Goal: Task Accomplishment & Management: Complete application form

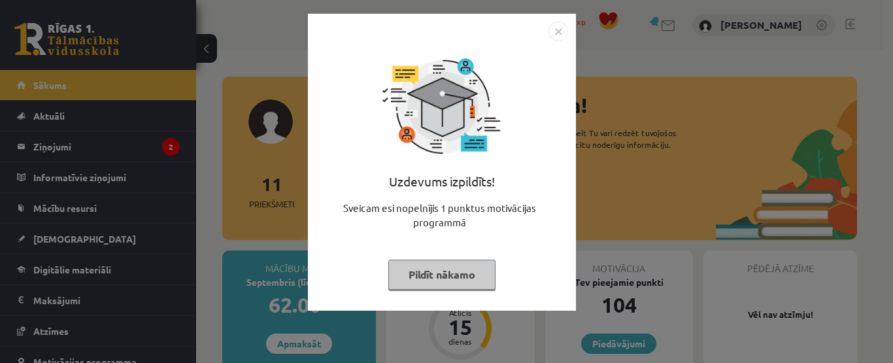
click at [560, 31] on img "Close" at bounding box center [558, 32] width 20 height 20
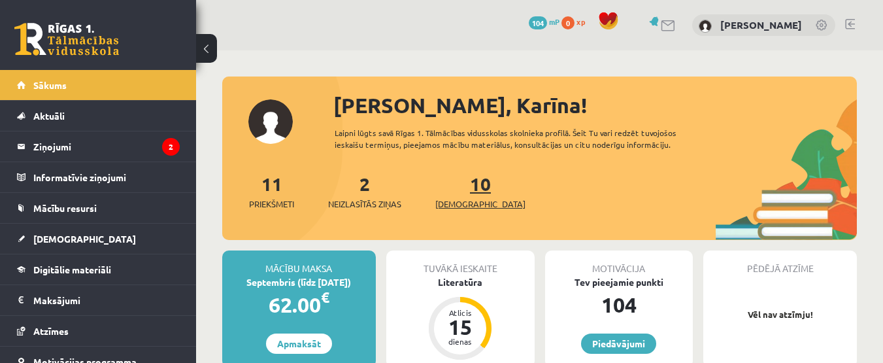
click at [460, 197] on span "[DEMOGRAPHIC_DATA]" at bounding box center [480, 203] width 90 height 13
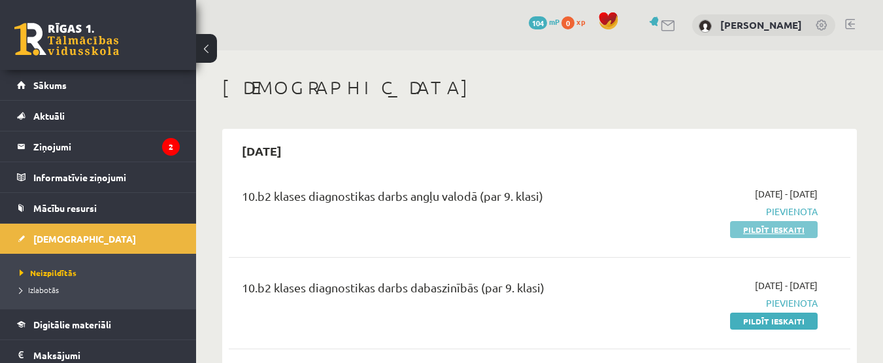
click at [778, 228] on link "Pildīt ieskaiti" at bounding box center [774, 229] width 88 height 17
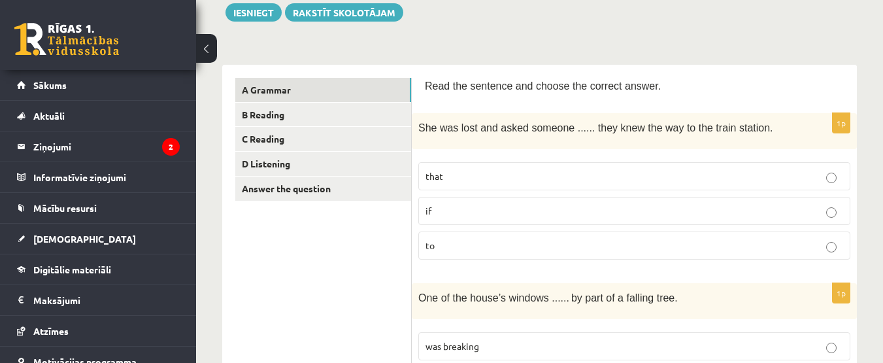
scroll to position [164, 0]
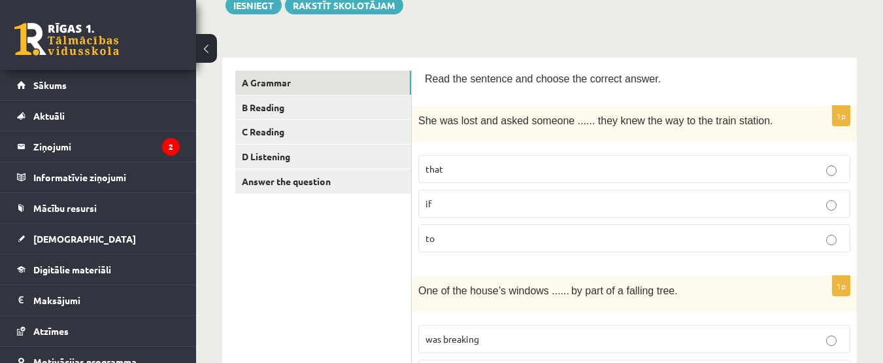
click at [833, 198] on p "if" at bounding box center [635, 204] width 418 height 14
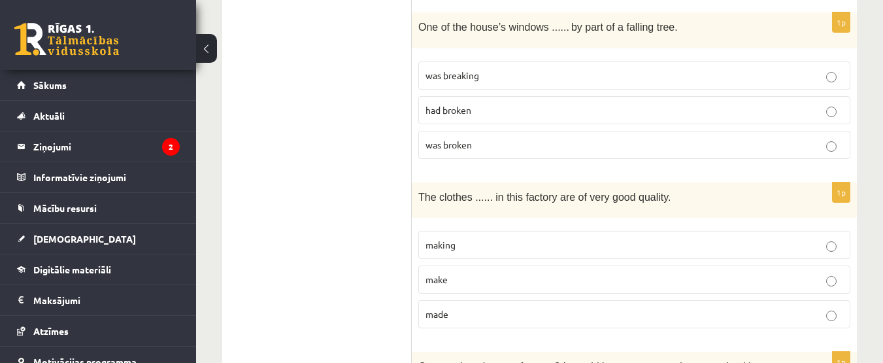
scroll to position [421, 0]
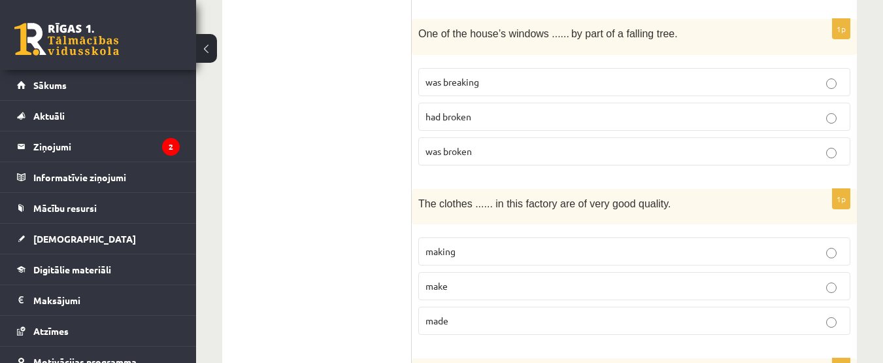
click at [829, 146] on p "was broken" at bounding box center [635, 151] width 418 height 14
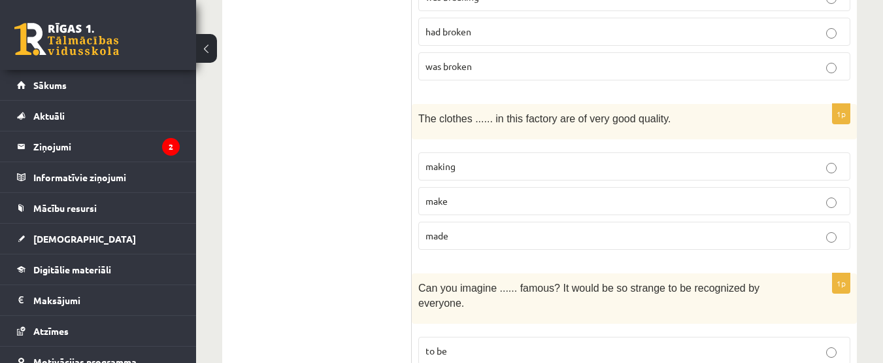
scroll to position [513, 0]
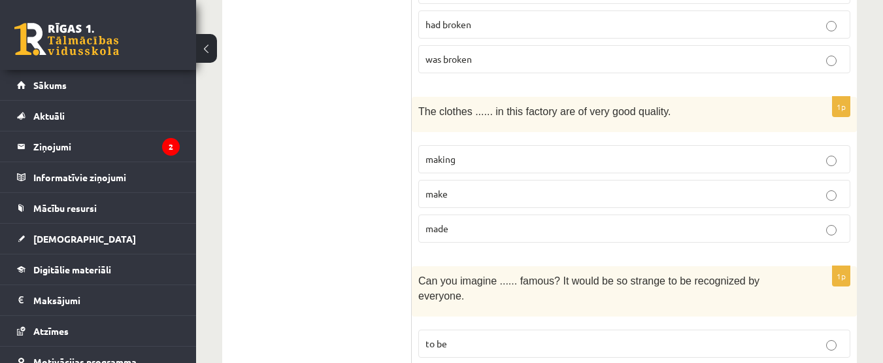
click at [543, 228] on p "made" at bounding box center [635, 229] width 418 height 14
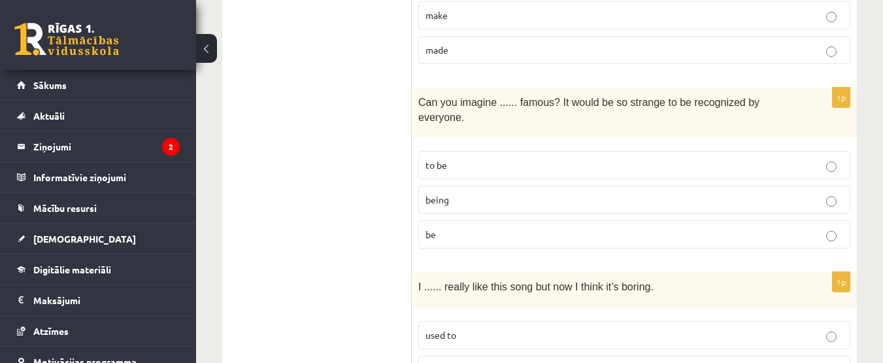
scroll to position [699, 0]
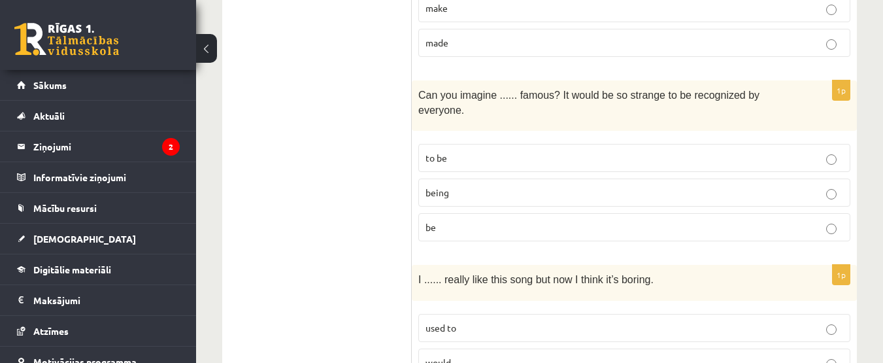
click at [746, 186] on p "being" at bounding box center [635, 193] width 418 height 14
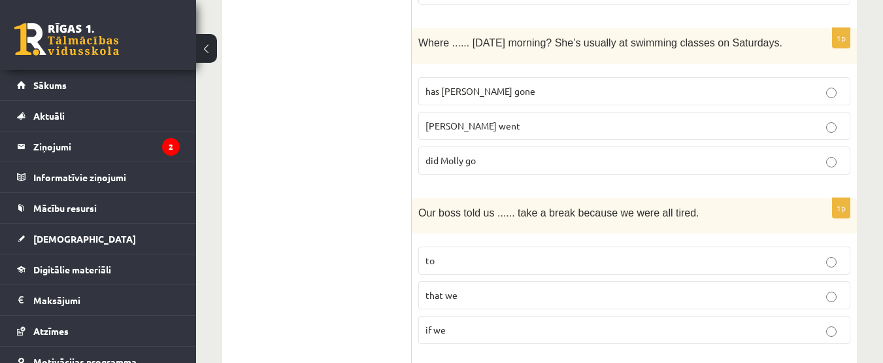
scroll to position [1098, 0]
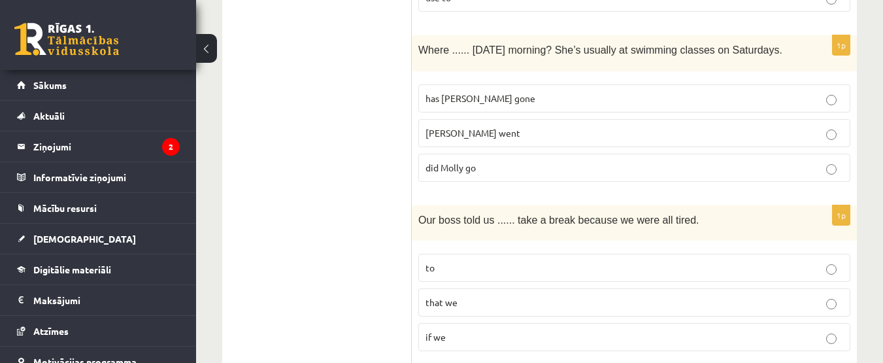
click at [818, 161] on p "did Molly go" at bounding box center [635, 168] width 418 height 14
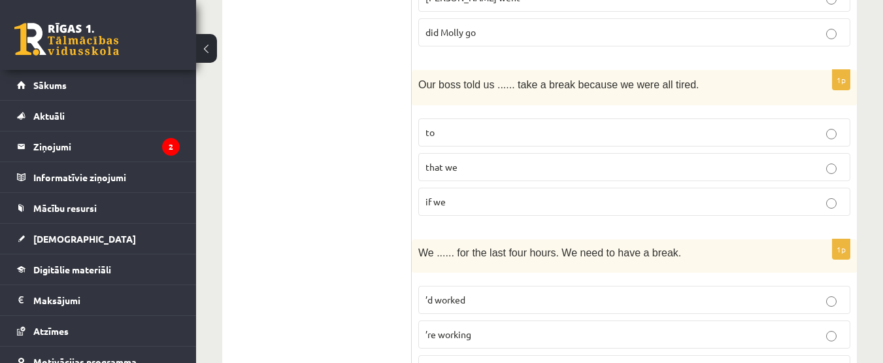
scroll to position [1255, 0]
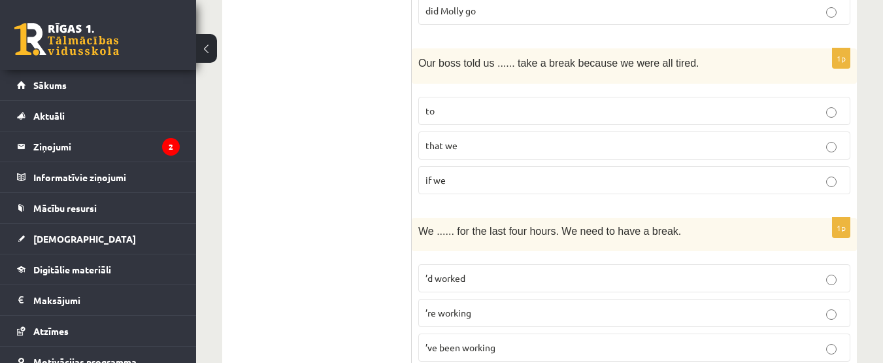
click at [643, 139] on p "that we" at bounding box center [635, 146] width 418 height 14
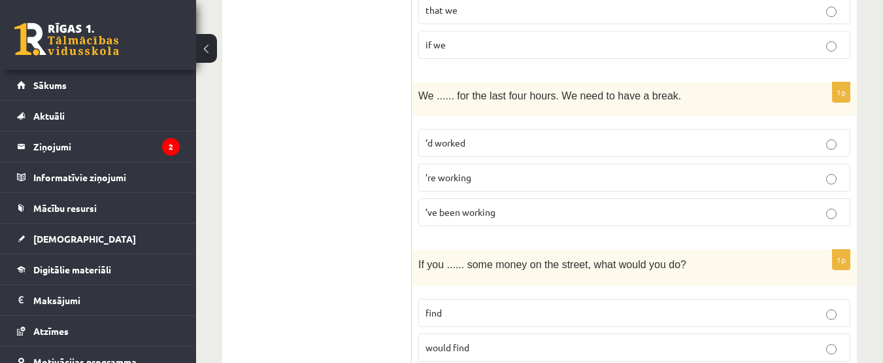
scroll to position [1405, 0]
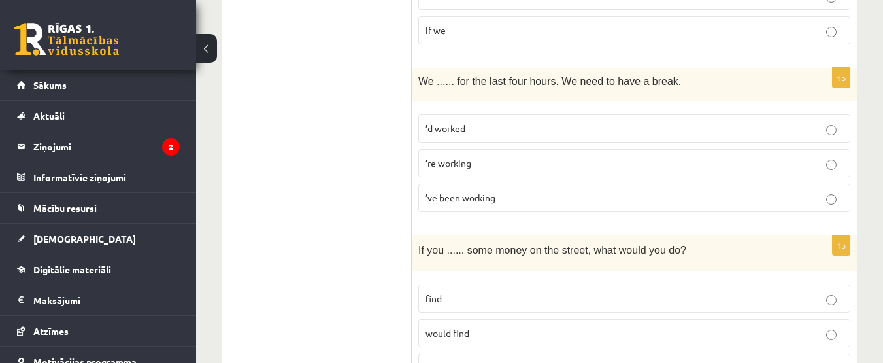
click at [692, 319] on label "would find" at bounding box center [634, 333] width 432 height 28
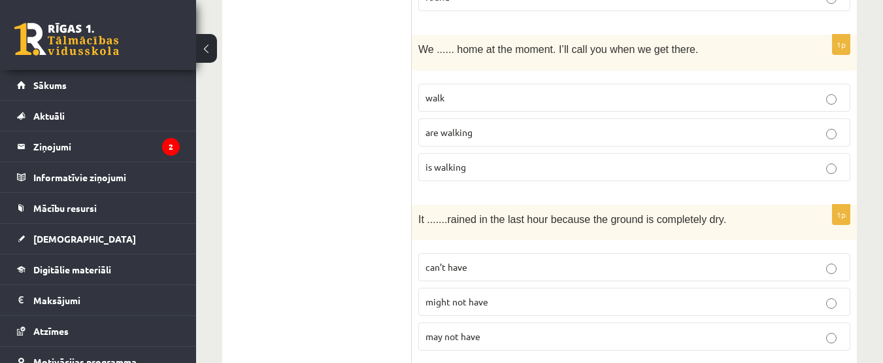
scroll to position [1768, 0]
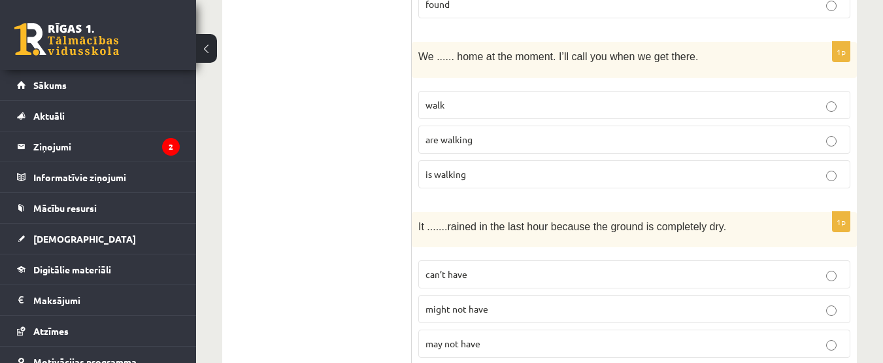
click at [737, 133] on p "are walking" at bounding box center [635, 140] width 418 height 14
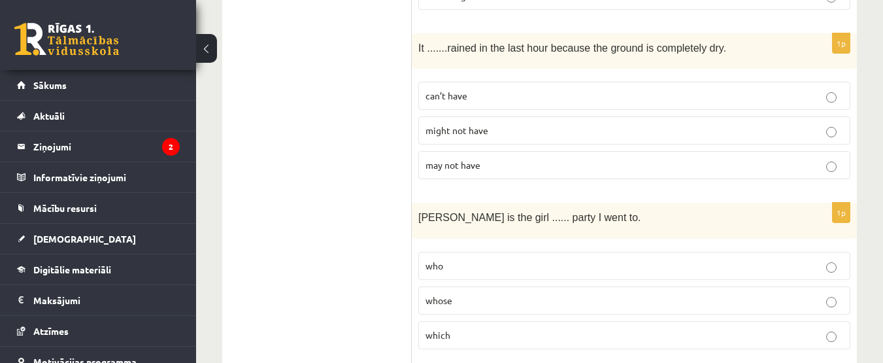
scroll to position [1961, 0]
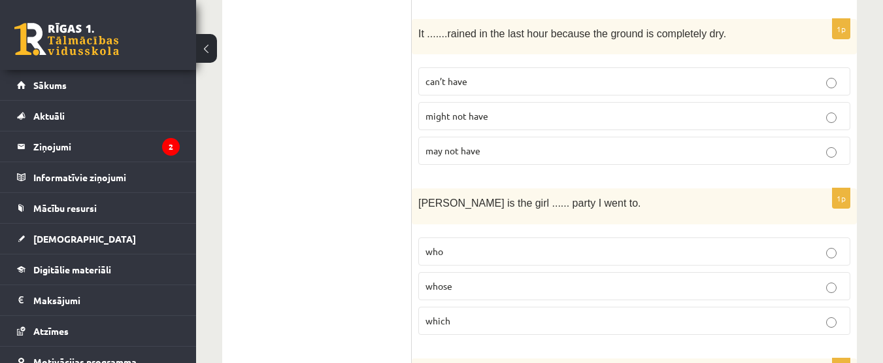
click at [816, 109] on p "might not have" at bounding box center [635, 116] width 418 height 14
click at [739, 314] on p "which" at bounding box center [635, 321] width 418 height 14
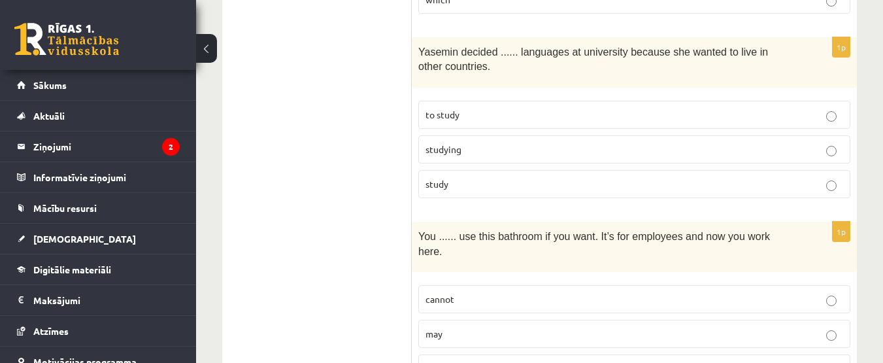
scroll to position [2275, 0]
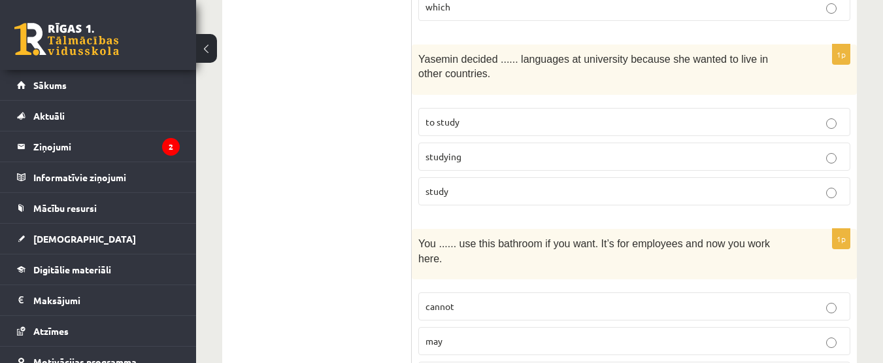
click at [640, 115] on p "to study" at bounding box center [635, 122] width 418 height 14
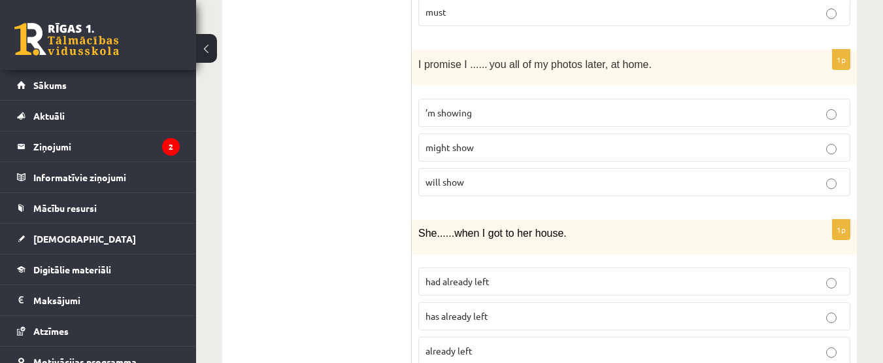
scroll to position [2652, 0]
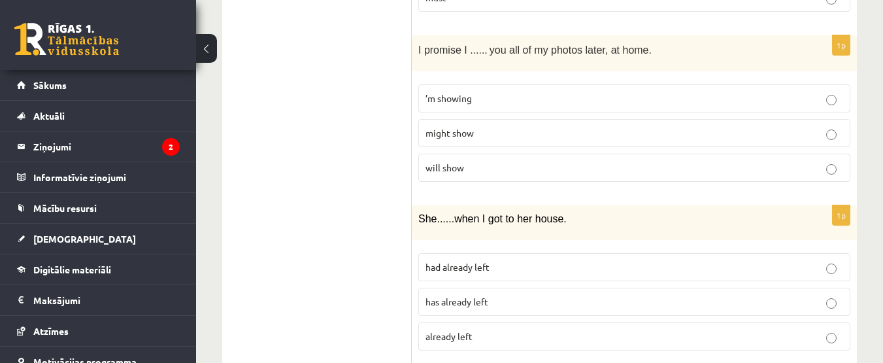
click at [794, 161] on p "will show" at bounding box center [635, 168] width 418 height 14
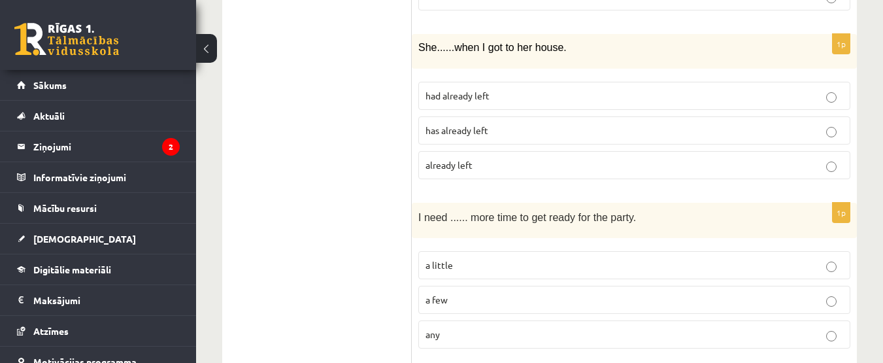
scroll to position [2831, 0]
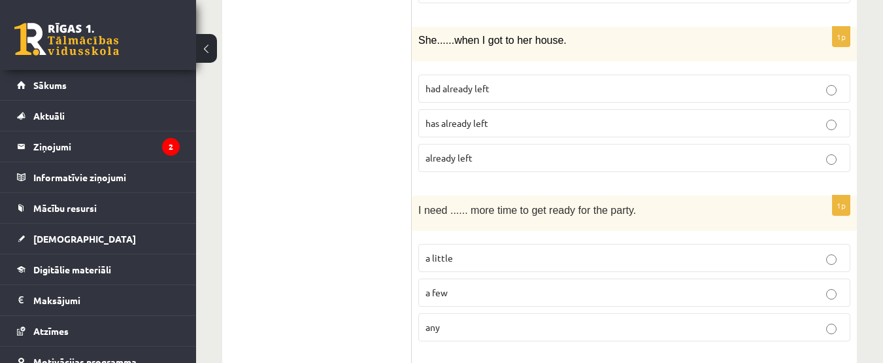
click at [595, 116] on p "has already left" at bounding box center [635, 123] width 418 height 14
click at [631, 82] on p "had already left" at bounding box center [635, 89] width 418 height 14
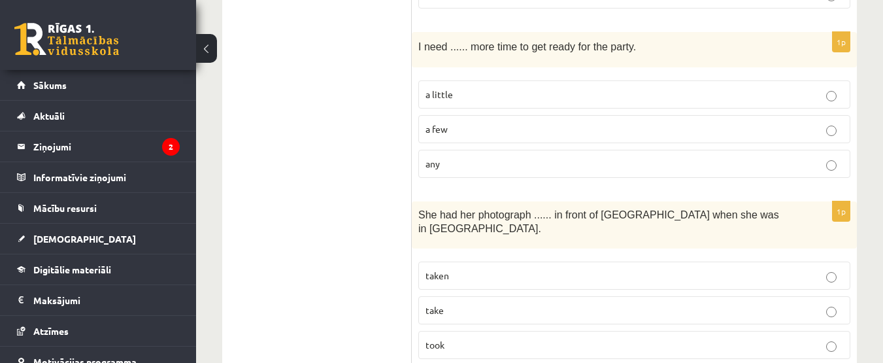
scroll to position [2988, 0]
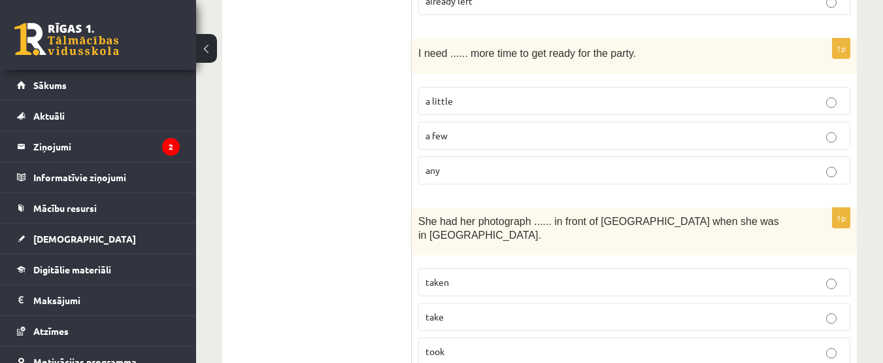
click at [821, 94] on p "a little" at bounding box center [635, 101] width 418 height 14
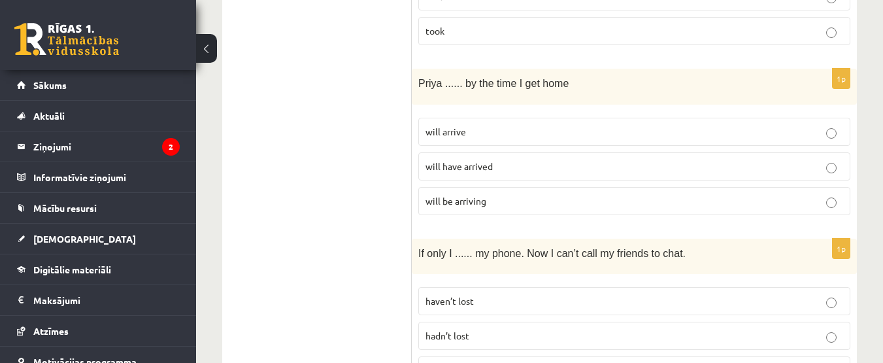
scroll to position [3322, 0]
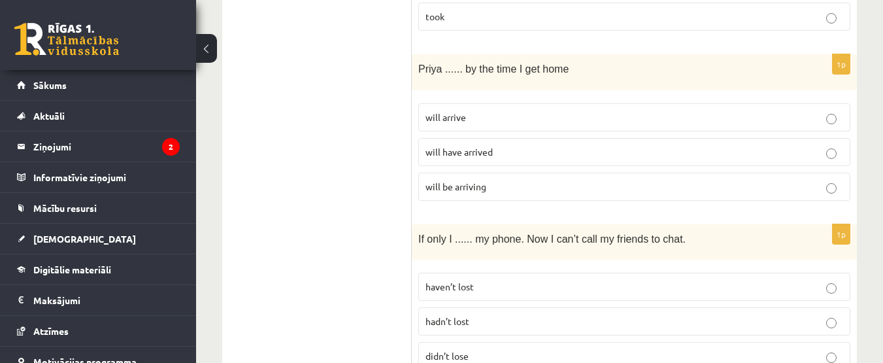
click at [829, 173] on label "will be arriving" at bounding box center [634, 187] width 432 height 28
click at [672, 349] on p "didn’t lose" at bounding box center [635, 356] width 418 height 14
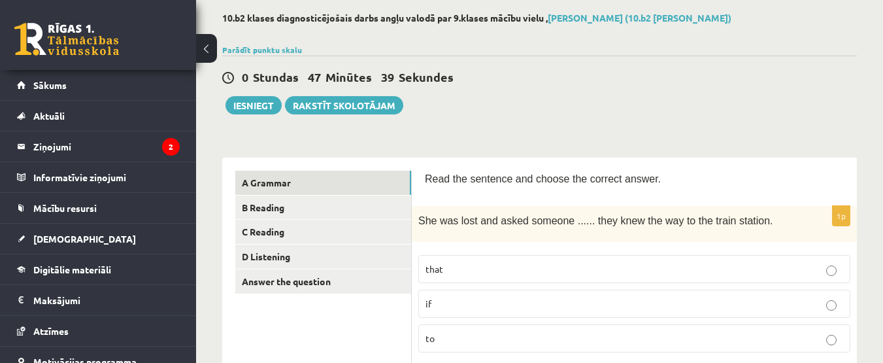
scroll to position [0, 0]
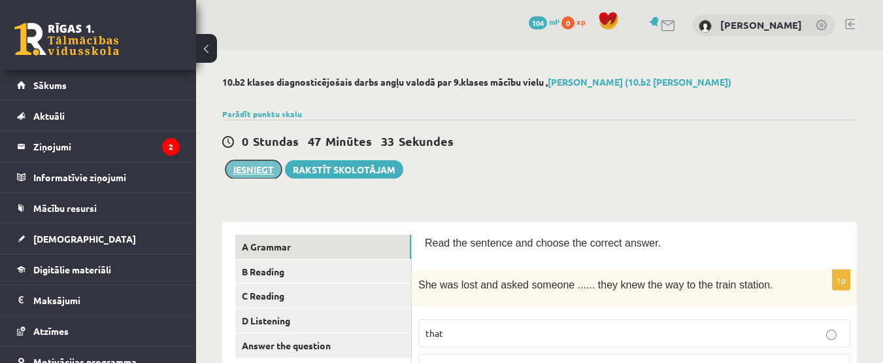
click at [261, 169] on button "Iesniegt" at bounding box center [254, 169] width 56 height 18
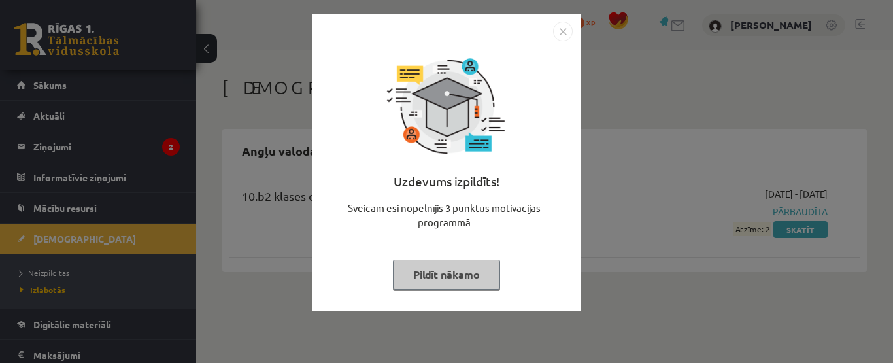
click at [467, 269] on button "Pildīt nākamo" at bounding box center [446, 274] width 107 height 30
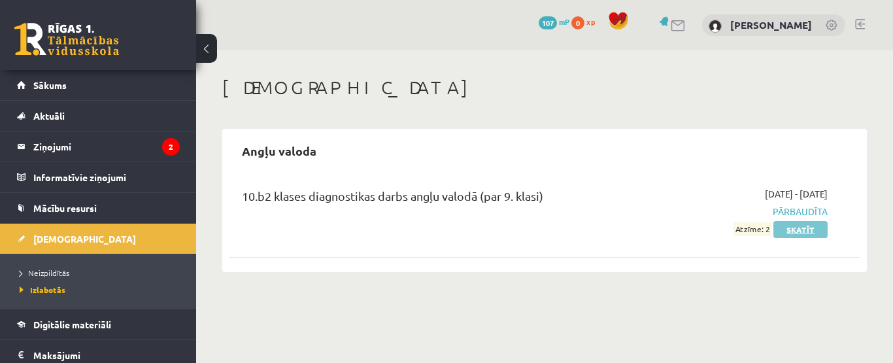
click at [799, 227] on link "Skatīt" at bounding box center [800, 229] width 54 height 17
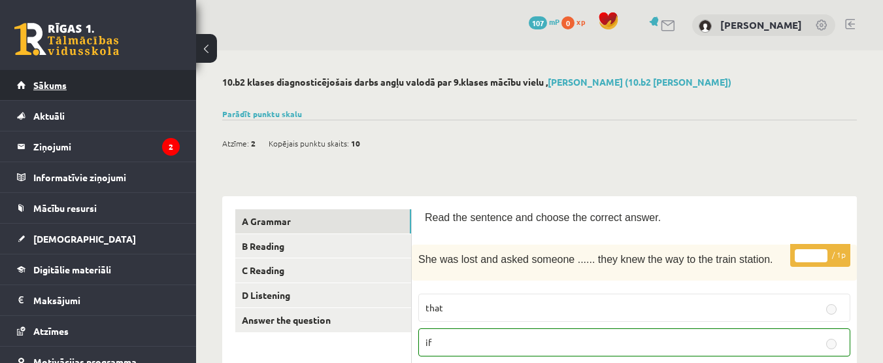
click at [107, 82] on link "Sākums" at bounding box center [98, 85] width 163 height 30
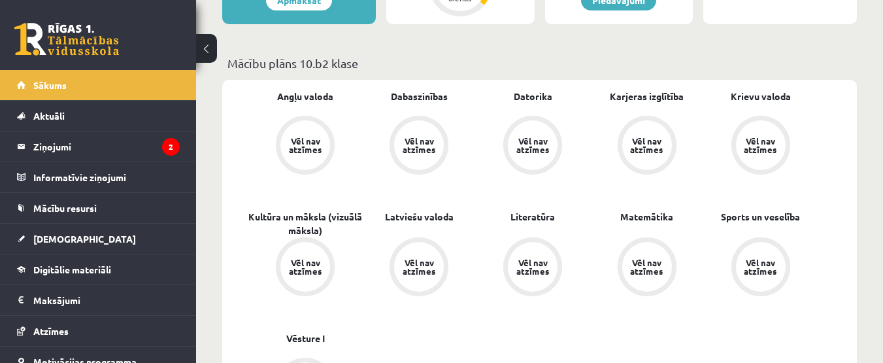
scroll to position [348, 0]
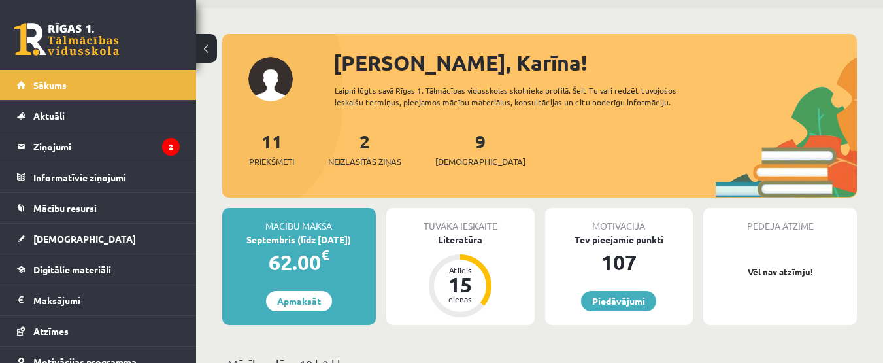
scroll to position [37, 0]
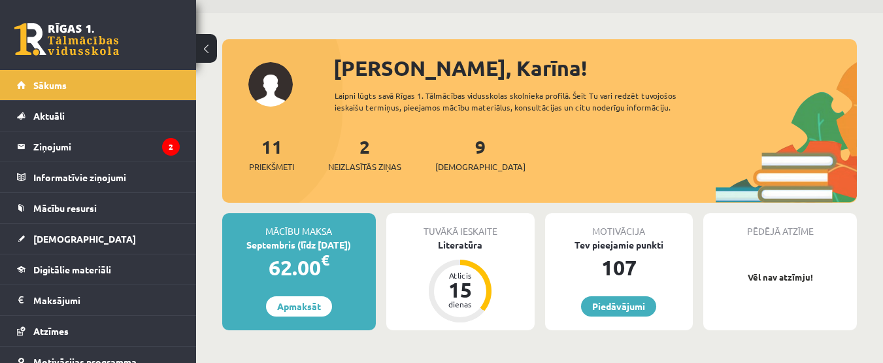
click at [451, 158] on div "9 Ieskaites" at bounding box center [480, 153] width 90 height 41
click at [461, 151] on link "9 Ieskaites" at bounding box center [480, 154] width 90 height 39
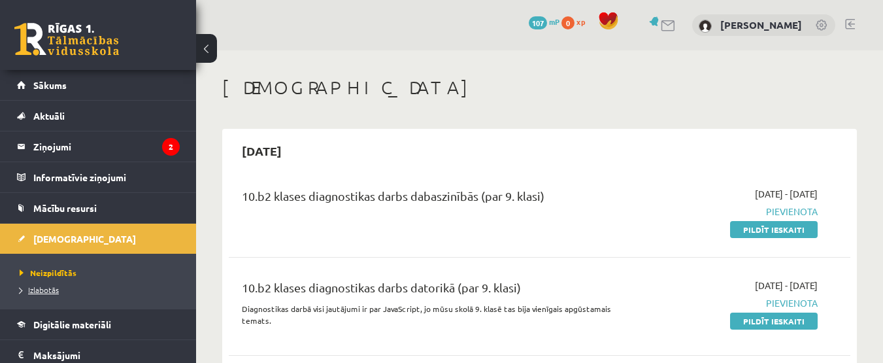
click at [84, 290] on link "Izlabotās" at bounding box center [101, 290] width 163 height 12
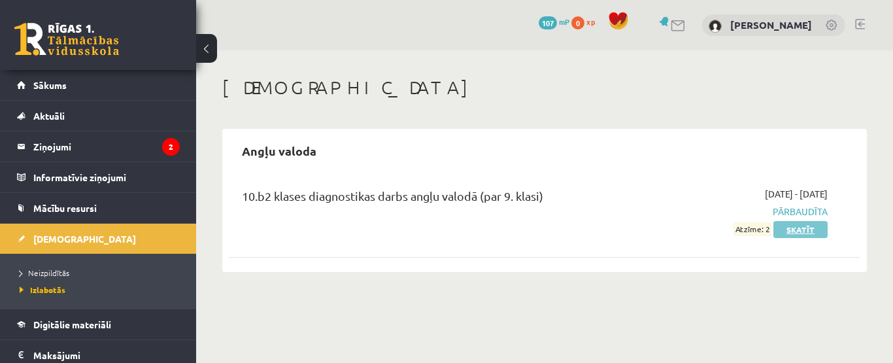
click at [791, 227] on link "Skatīt" at bounding box center [800, 229] width 54 height 17
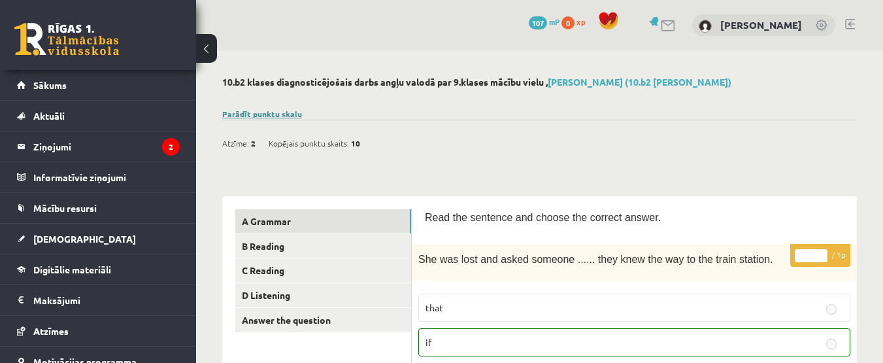
click at [275, 114] on link "Parādīt punktu skalu" at bounding box center [262, 114] width 80 height 10
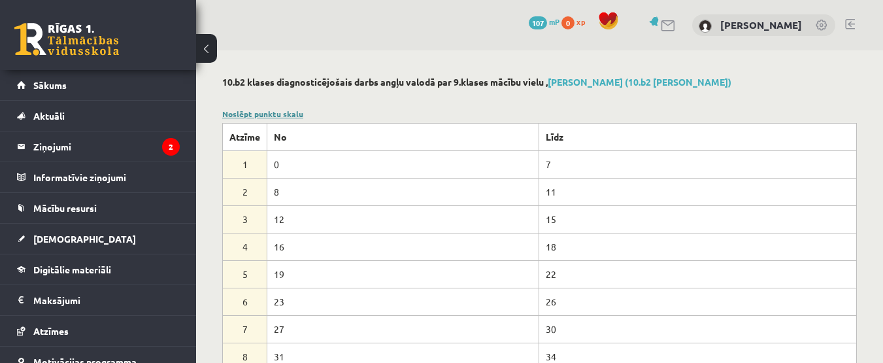
click at [259, 114] on link "Noslēpt punktu skalu" at bounding box center [262, 114] width 81 height 10
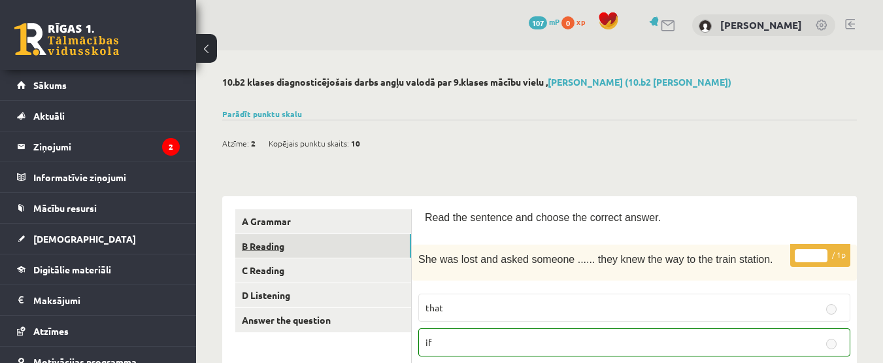
click at [322, 250] on link "B Reading" at bounding box center [323, 246] width 176 height 24
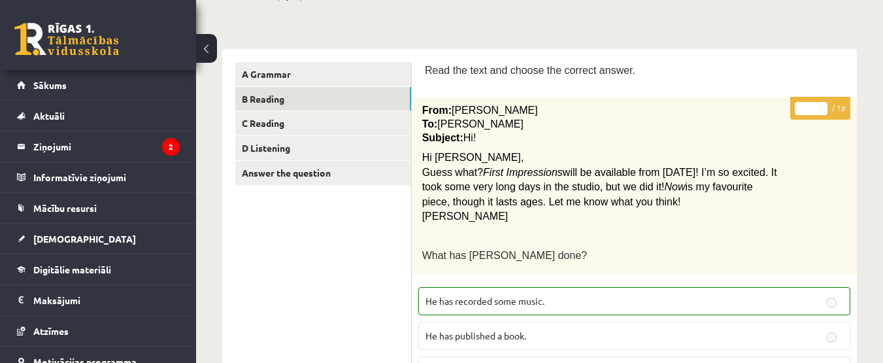
scroll to position [125, 0]
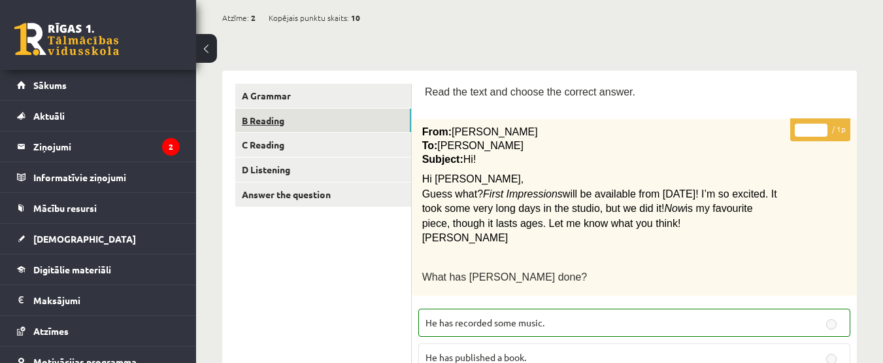
click at [284, 124] on link "B Reading" at bounding box center [323, 121] width 176 height 24
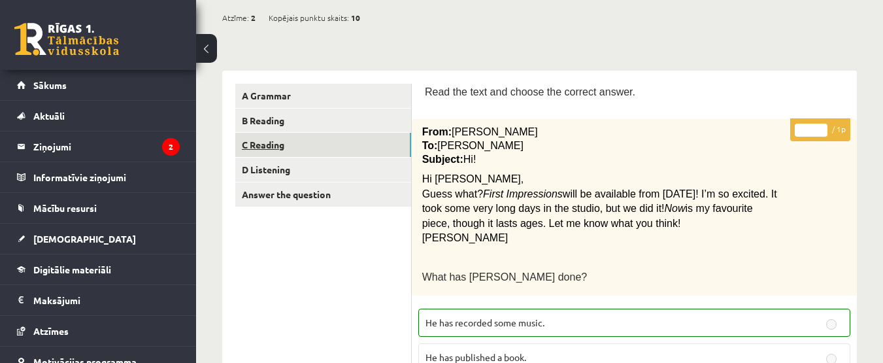
click at [281, 137] on link "C Reading" at bounding box center [323, 145] width 176 height 24
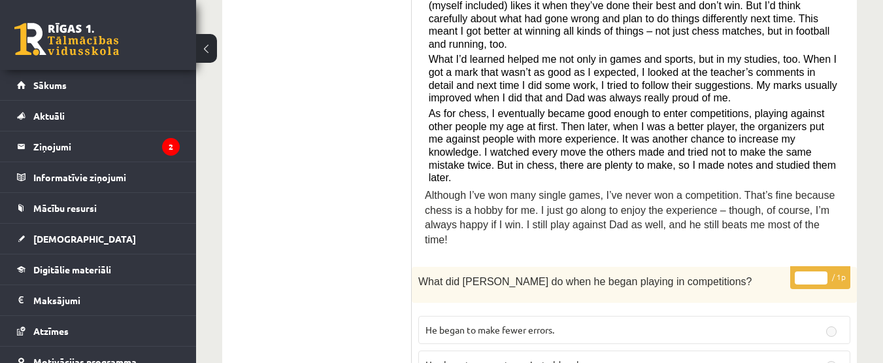
scroll to position [0, 0]
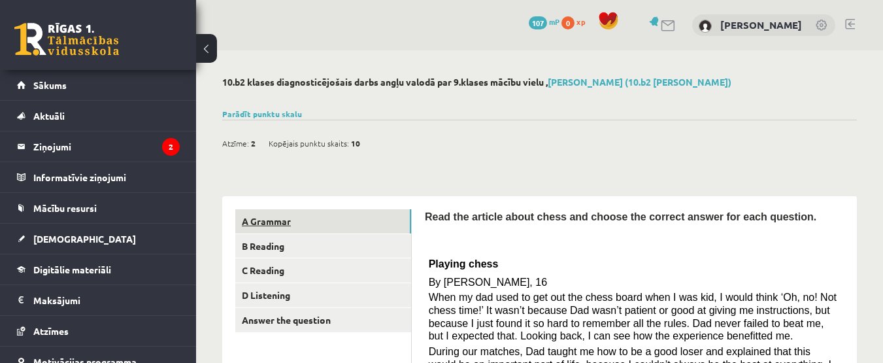
click at [312, 225] on link "A Grammar" at bounding box center [323, 221] width 176 height 24
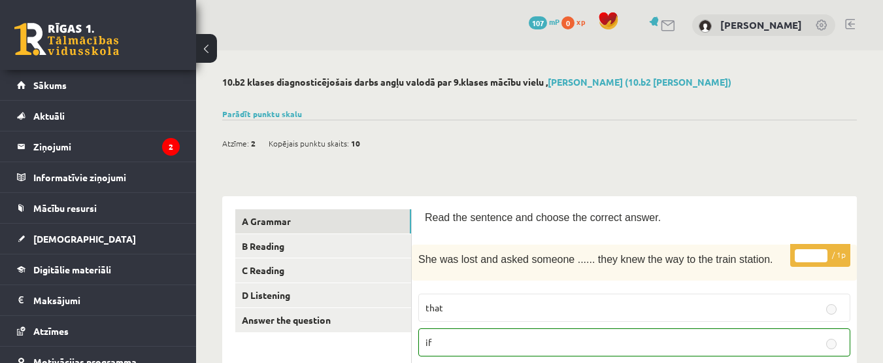
click at [661, 319] on label "that" at bounding box center [634, 307] width 432 height 28
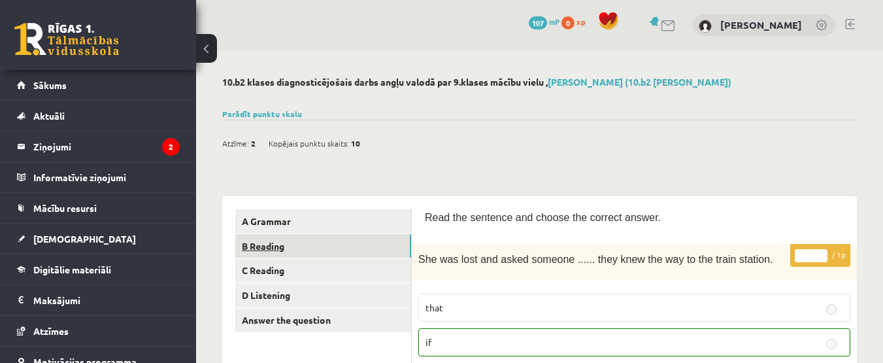
click at [265, 244] on link "B Reading" at bounding box center [323, 246] width 176 height 24
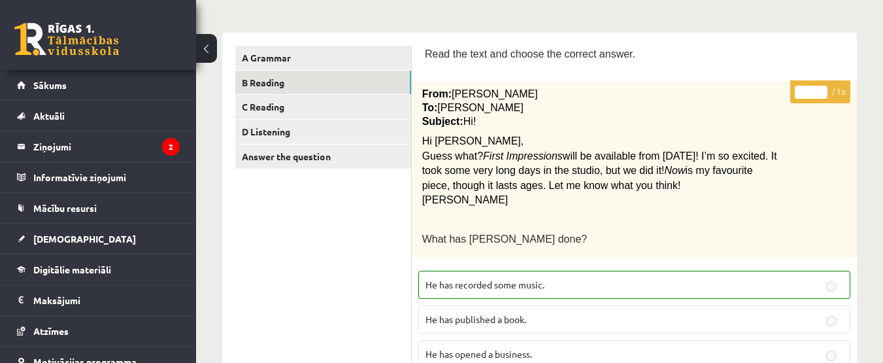
scroll to position [114, 0]
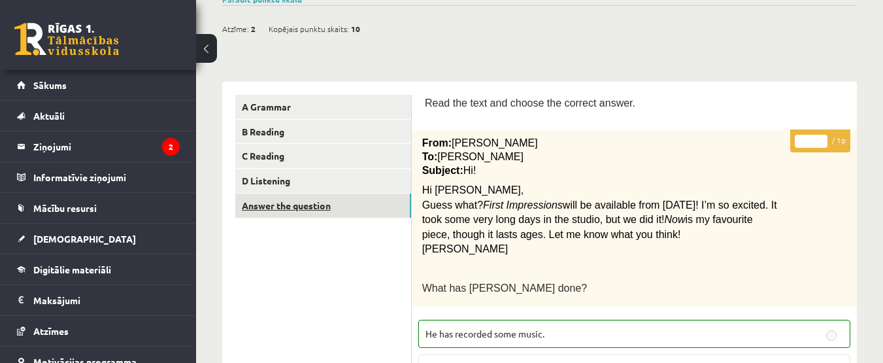
click at [309, 205] on link "Answer the question" at bounding box center [323, 205] width 176 height 24
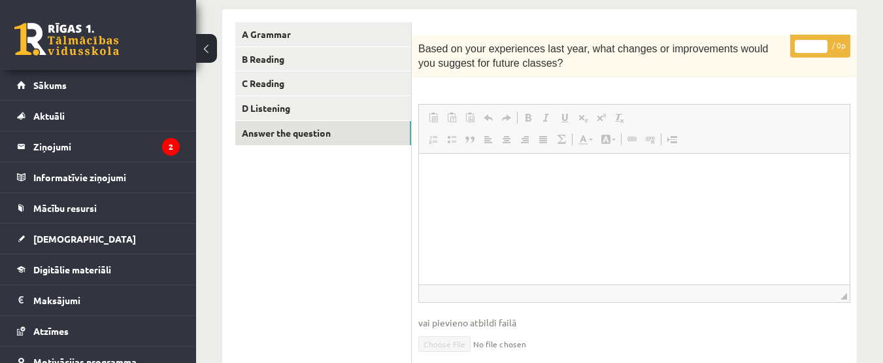
scroll to position [184, 0]
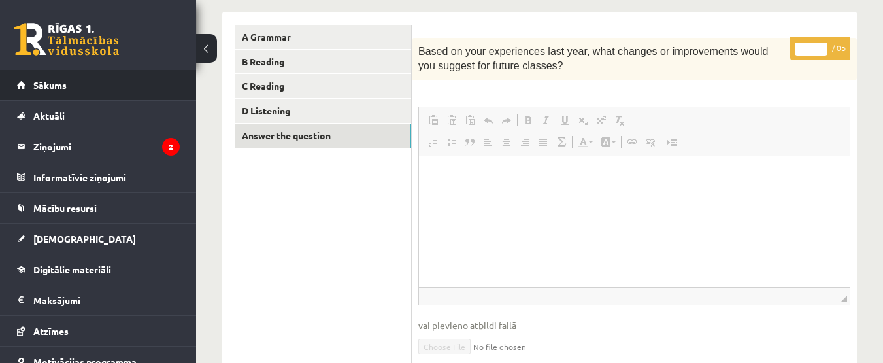
click at [136, 97] on link "Sākums" at bounding box center [98, 85] width 163 height 30
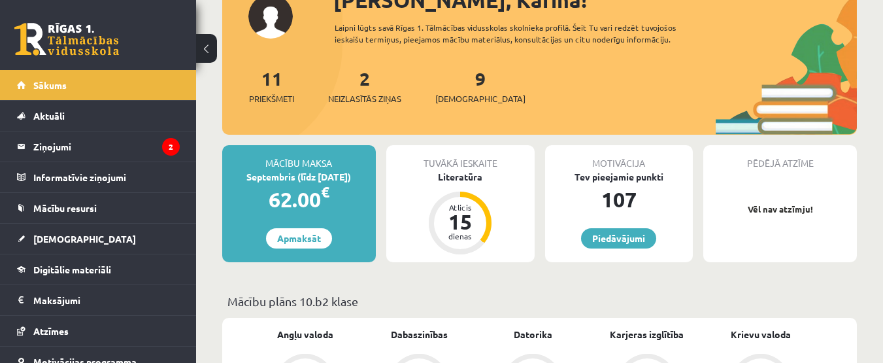
scroll to position [95, 0]
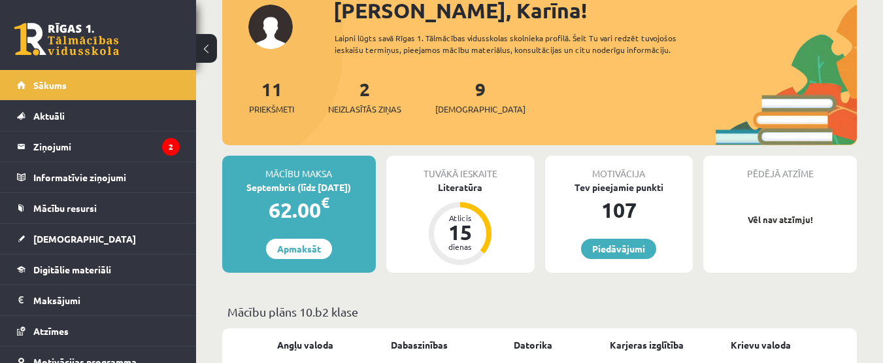
click at [457, 100] on div "9 Ieskaites" at bounding box center [480, 95] width 90 height 41
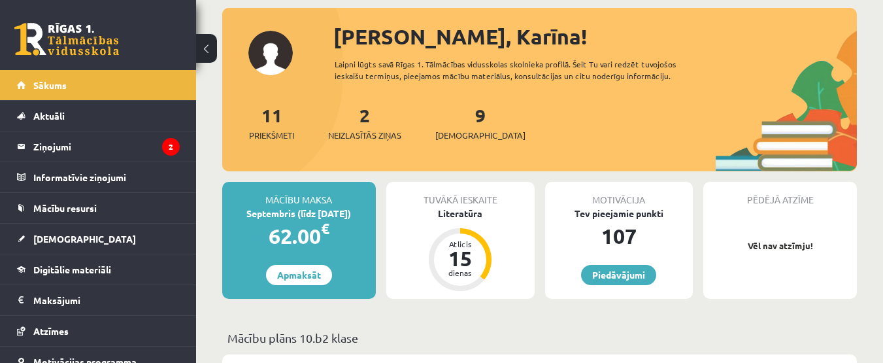
scroll to position [63, 0]
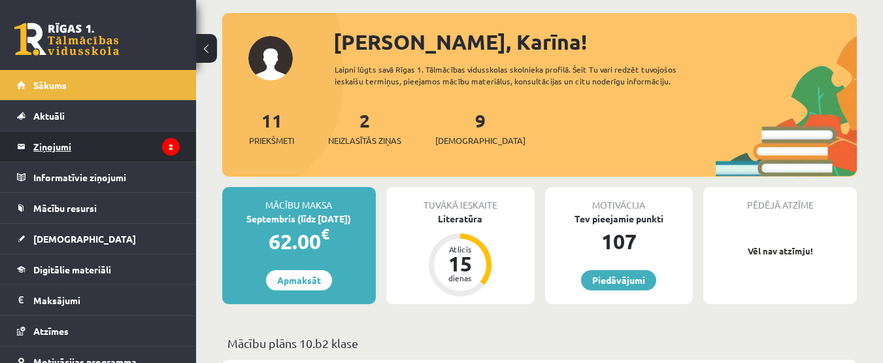
click at [97, 140] on legend "Ziņojumi 2" at bounding box center [106, 146] width 146 height 30
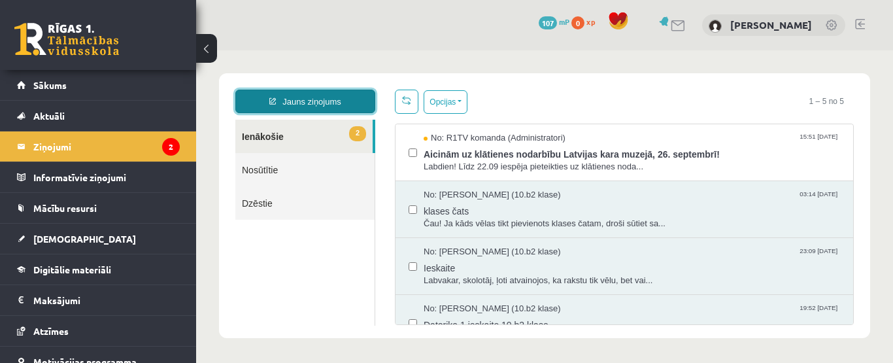
click at [314, 103] on link "Jauns ziņojums" at bounding box center [305, 102] width 140 height 24
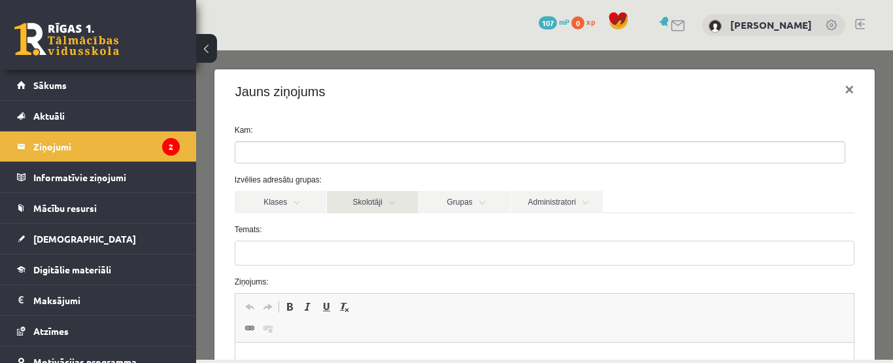
click at [365, 197] on link "Skolotāji" at bounding box center [373, 202] width 92 height 22
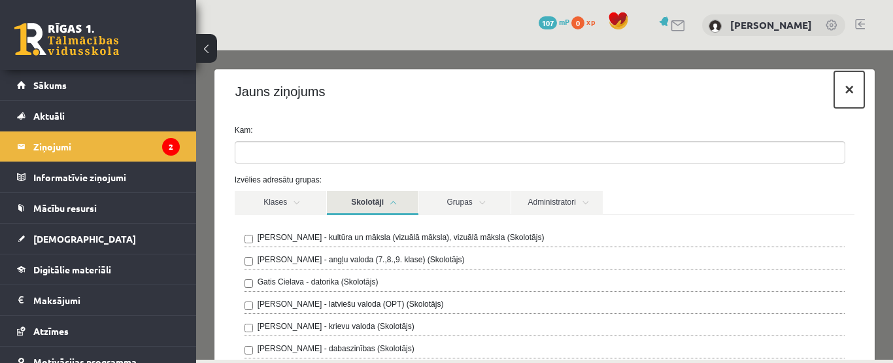
click at [839, 94] on button "×" at bounding box center [849, 89] width 30 height 37
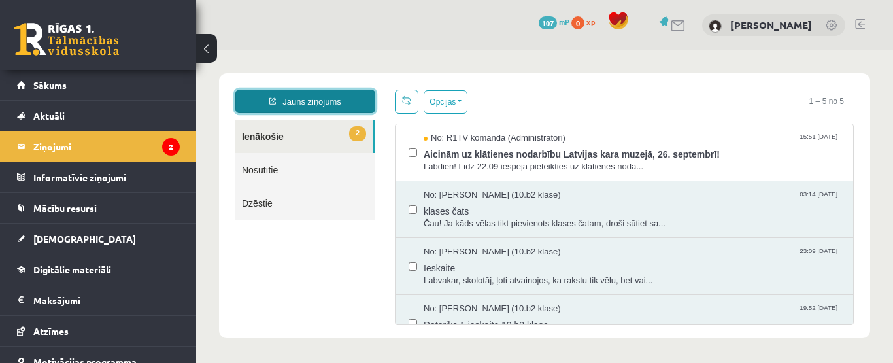
click at [319, 101] on link "Jauns ziņojums" at bounding box center [305, 102] width 140 height 24
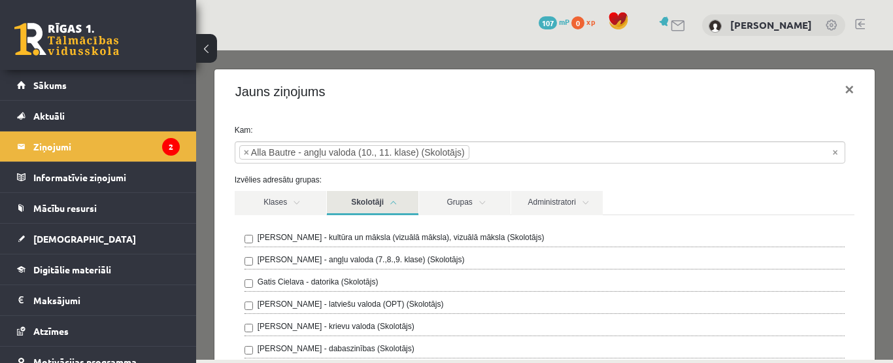
click at [843, 91] on button "×" at bounding box center [849, 89] width 30 height 37
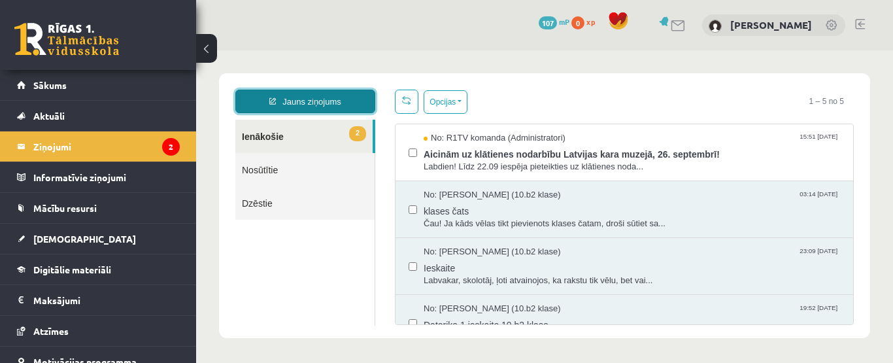
click at [328, 95] on link "Jauns ziņojums" at bounding box center [305, 102] width 140 height 24
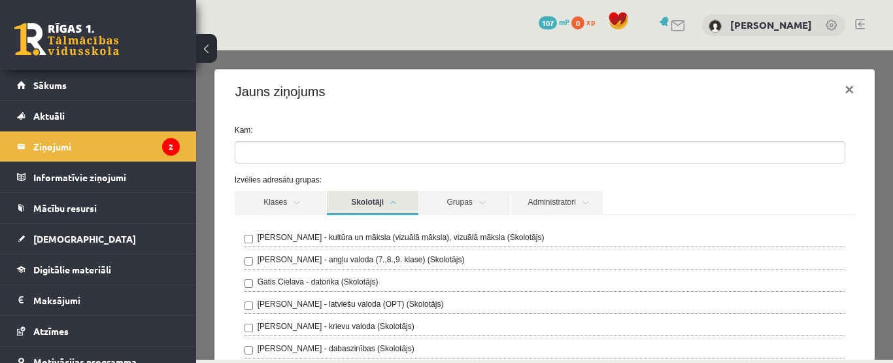
click at [387, 207] on link "Skolotāji" at bounding box center [373, 203] width 92 height 24
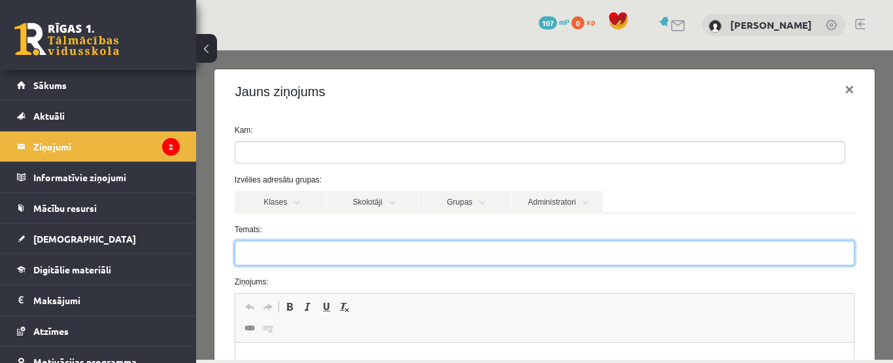
click at [345, 253] on input "Temats:" at bounding box center [545, 253] width 620 height 25
type input "*"
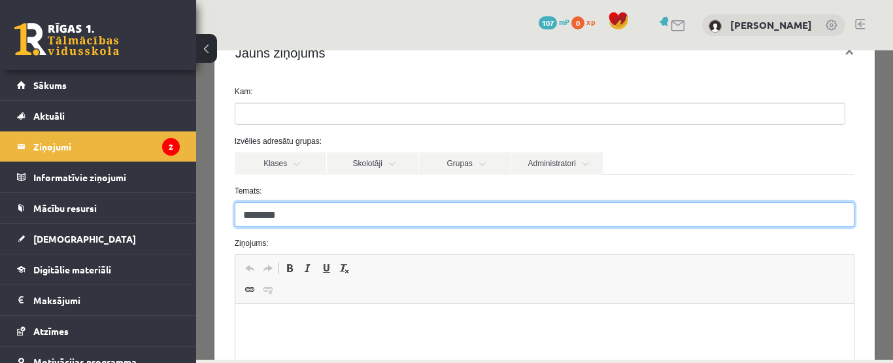
scroll to position [48, 0]
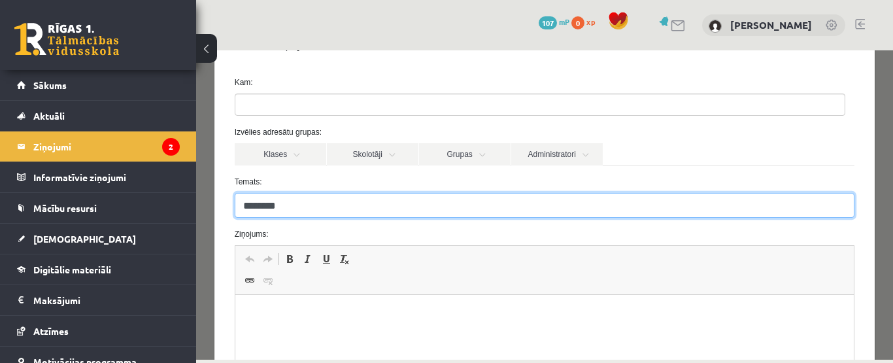
type input "********"
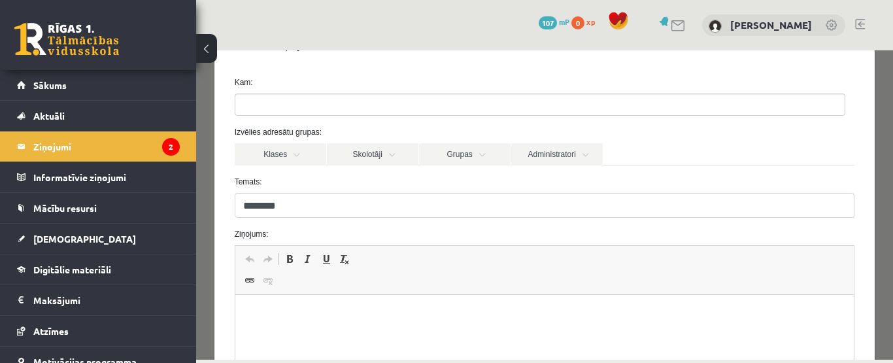
click at [310, 325] on html at bounding box center [544, 315] width 619 height 40
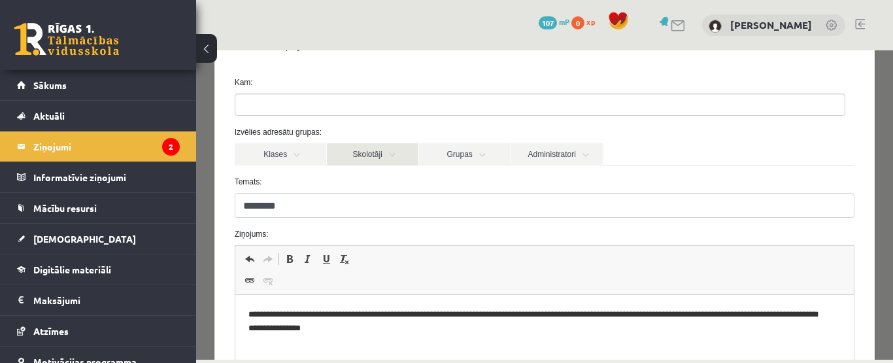
click at [358, 156] on link "Skolotāji" at bounding box center [373, 154] width 92 height 22
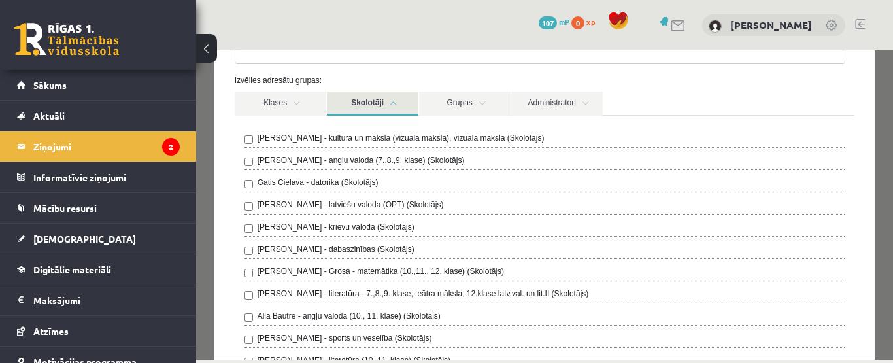
scroll to position [97, 0]
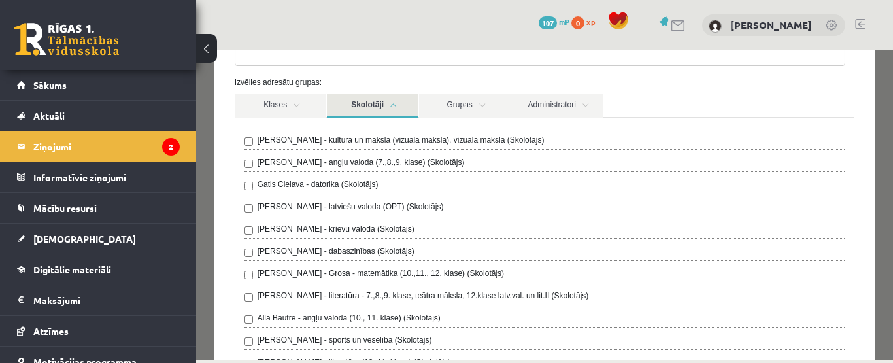
click at [298, 322] on label "Alla Bautre - angļu valoda (10., 11. klase) (Skolotājs)" at bounding box center [349, 318] width 183 height 12
click at [282, 320] on label "Alla Bautre - angļu valoda (10., 11. klase) (Skolotājs)" at bounding box center [349, 318] width 183 height 12
click at [373, 108] on link "Skolotāji" at bounding box center [373, 105] width 92 height 24
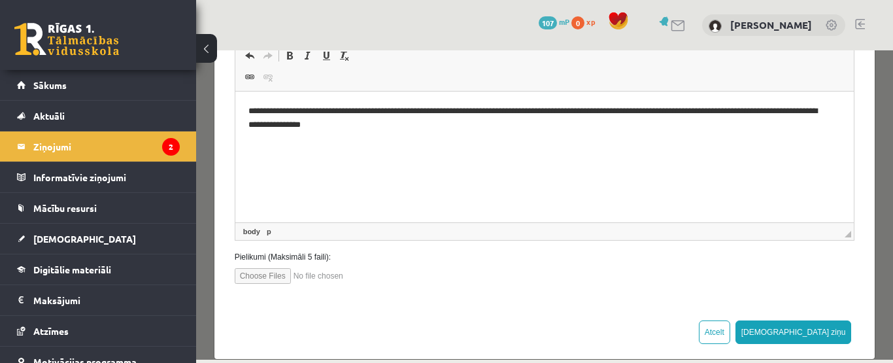
scroll to position [269, 0]
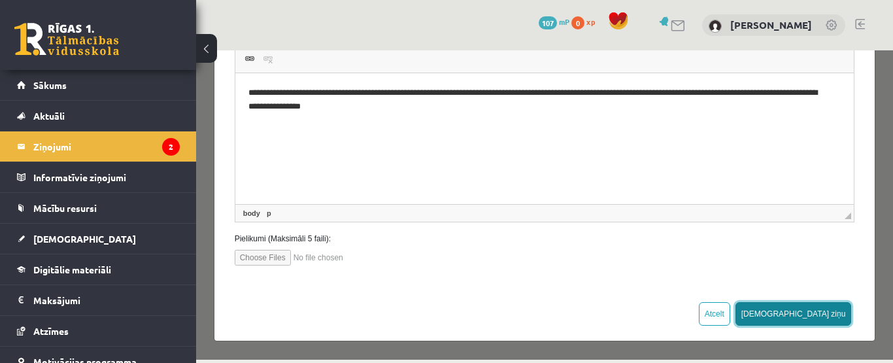
click at [815, 313] on button "Sūtīt ziņu" at bounding box center [793, 314] width 116 height 24
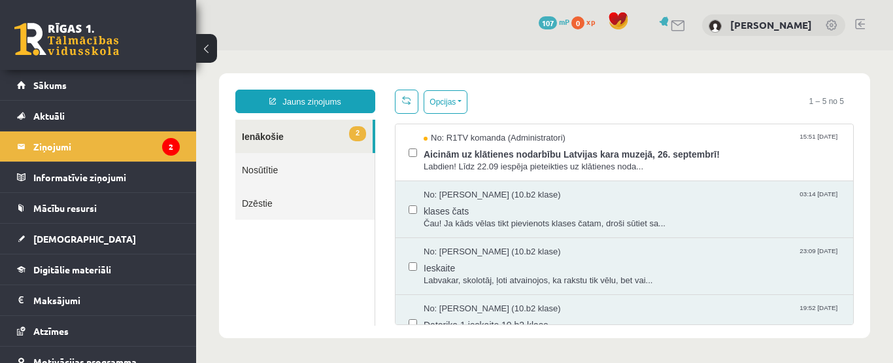
scroll to position [0, 0]
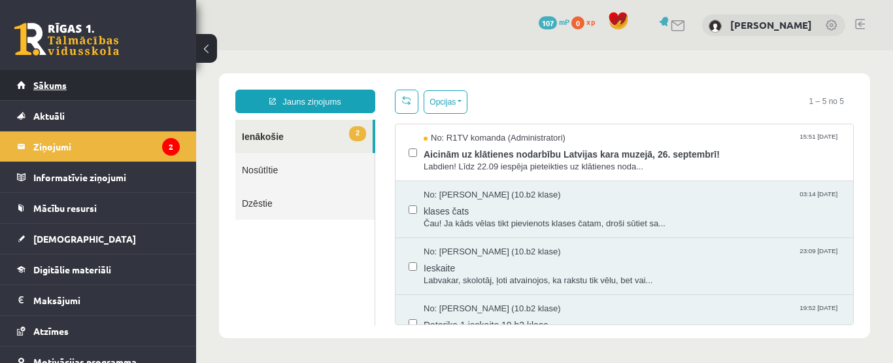
click at [65, 93] on link "Sākums" at bounding box center [98, 85] width 163 height 30
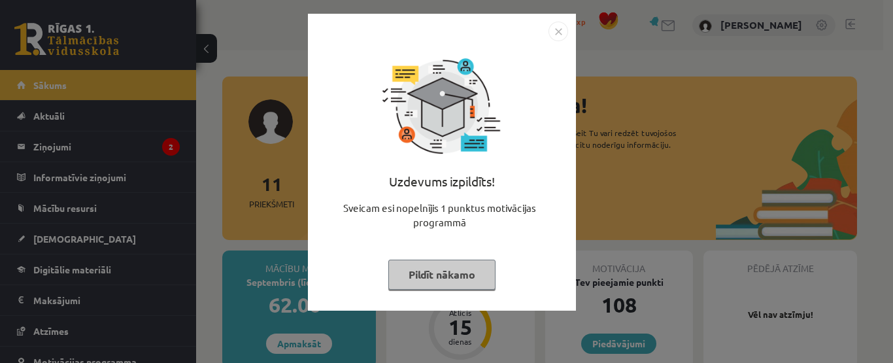
click at [559, 36] on img "Close" at bounding box center [558, 32] width 20 height 20
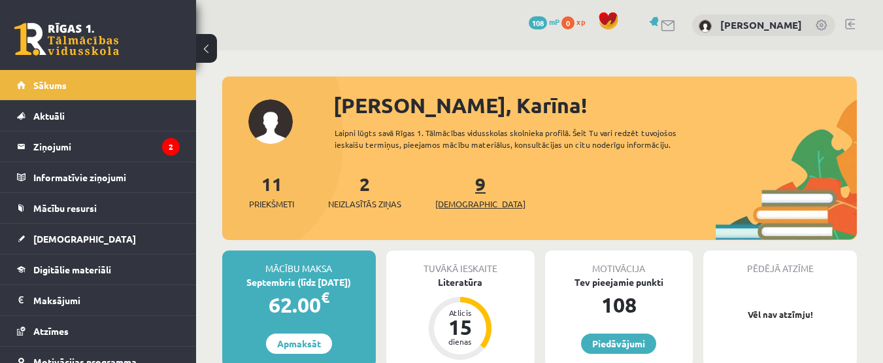
click at [462, 201] on span "[DEMOGRAPHIC_DATA]" at bounding box center [480, 203] width 90 height 13
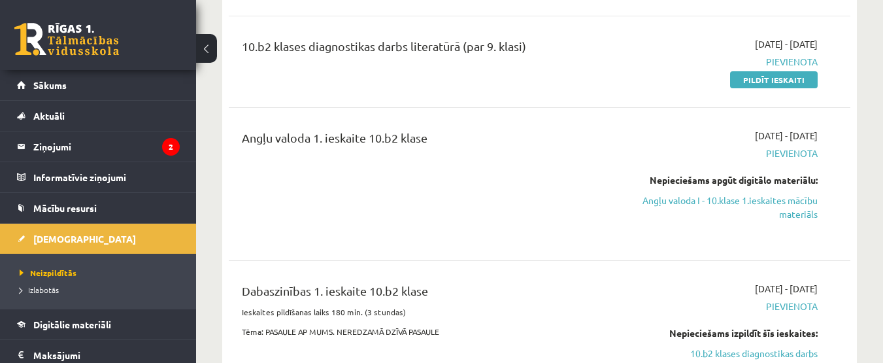
scroll to position [388, 0]
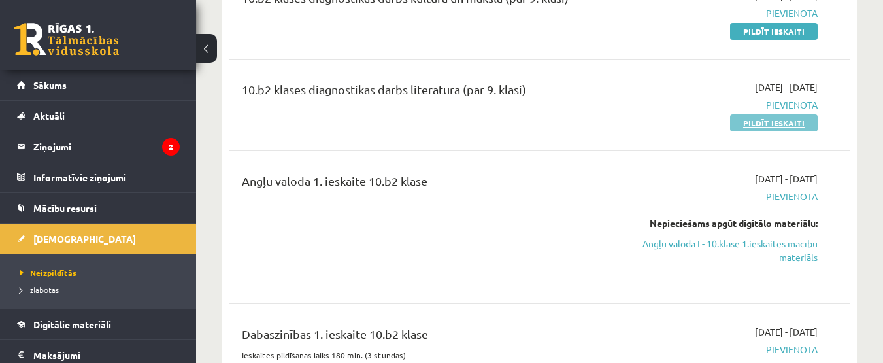
click at [763, 124] on link "Pildīt ieskaiti" at bounding box center [774, 122] width 88 height 17
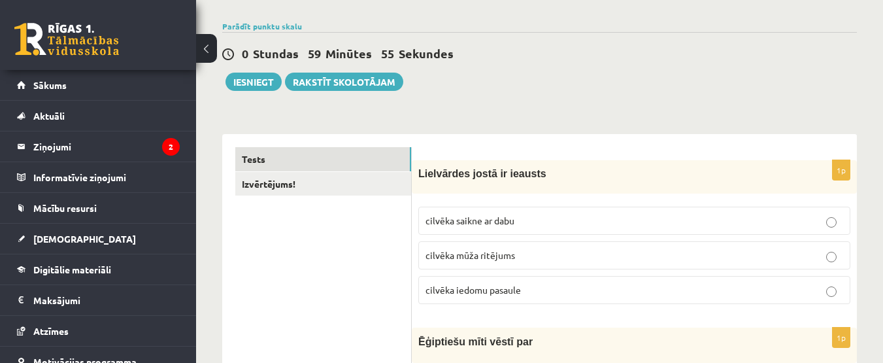
scroll to position [98, 0]
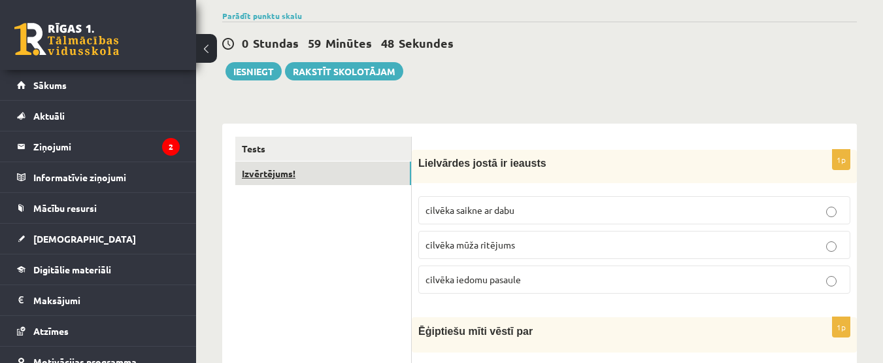
click at [298, 167] on link "Izvērtējums!" at bounding box center [323, 173] width 176 height 24
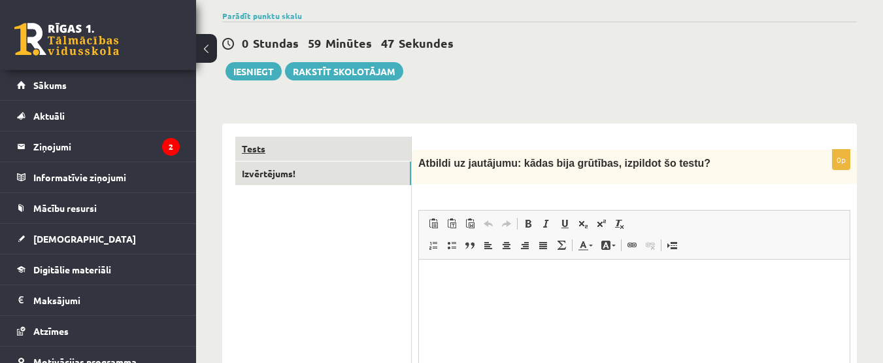
scroll to position [0, 0]
click at [324, 143] on link "Tests" at bounding box center [323, 149] width 176 height 24
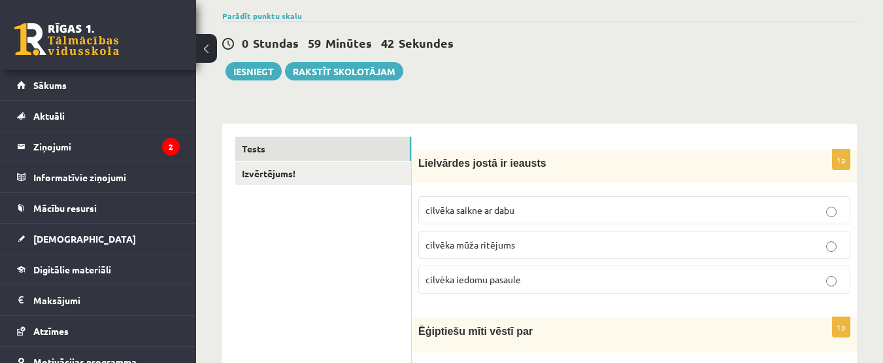
scroll to position [218, 0]
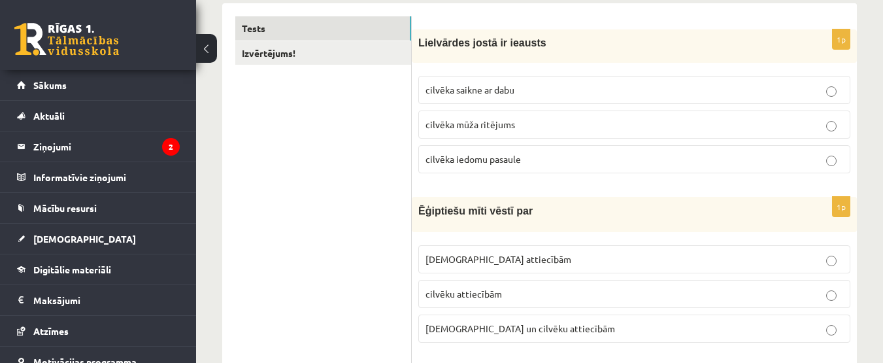
click at [531, 324] on span "[DEMOGRAPHIC_DATA] un cilvēku attiecībām" at bounding box center [521, 328] width 190 height 12
click at [688, 135] on label "cilvēka mūža ritējums" at bounding box center [634, 124] width 432 height 28
click at [697, 88] on p "cilvēka saikne ar dabu" at bounding box center [635, 90] width 418 height 14
click at [678, 129] on p "cilvēka mūža ritējums" at bounding box center [635, 125] width 418 height 14
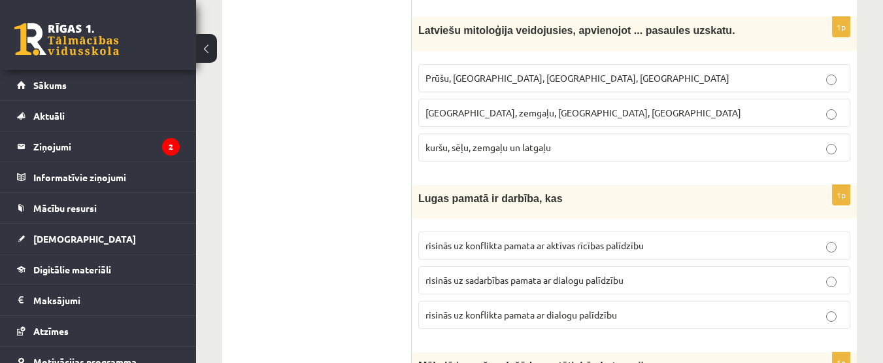
scroll to position [556, 0]
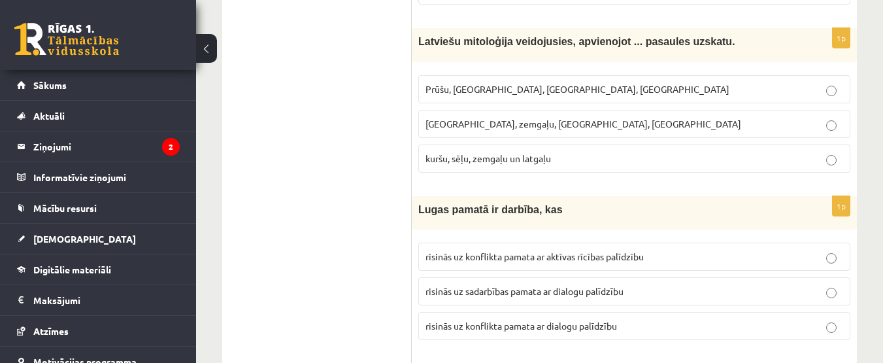
click at [460, 156] on span "kuršu, sēļu, zemgaļu un latgaļu" at bounding box center [488, 158] width 125 height 12
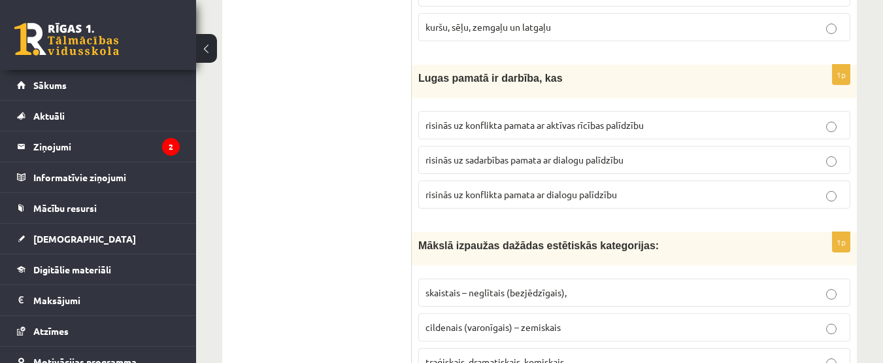
scroll to position [698, 0]
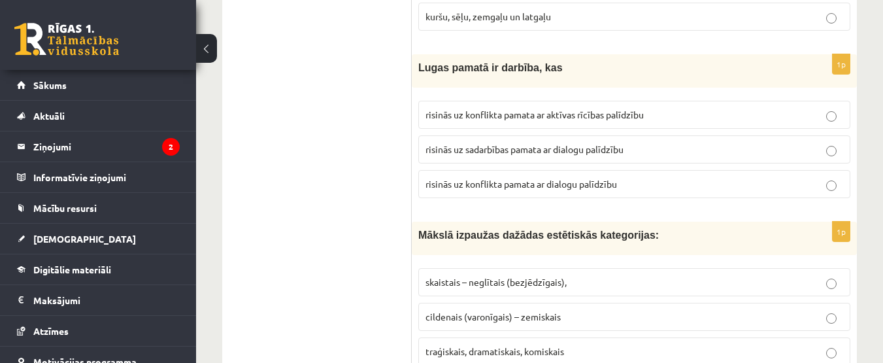
click at [652, 112] on p "risinās uz konflikta pamata ar aktīvas rīcības palīdzību" at bounding box center [635, 115] width 418 height 14
click at [646, 146] on p "risinās uz sadarbības pamata ar dialogu palīdzību" at bounding box center [635, 149] width 418 height 14
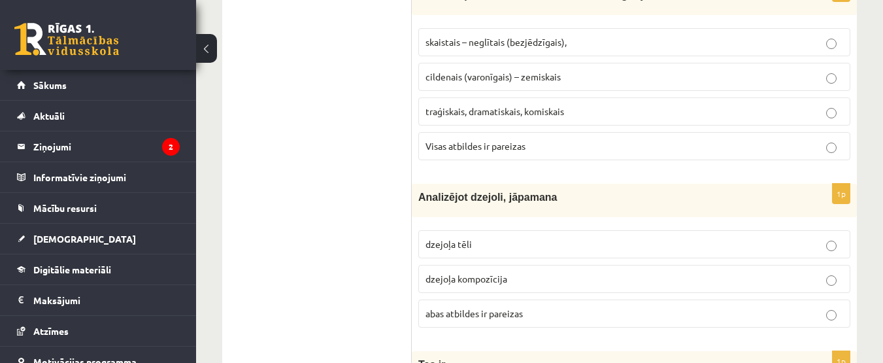
scroll to position [928, 0]
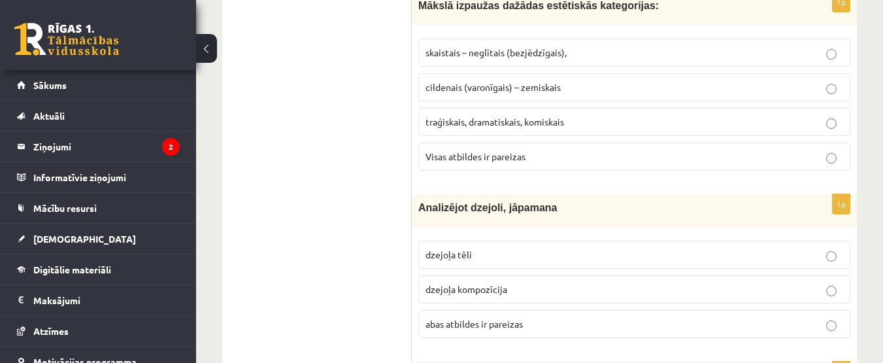
click at [805, 160] on p "Visas atbildes ir pareizas" at bounding box center [635, 157] width 418 height 14
click at [775, 326] on p "abas atbildes ir pareizas" at bounding box center [635, 324] width 418 height 14
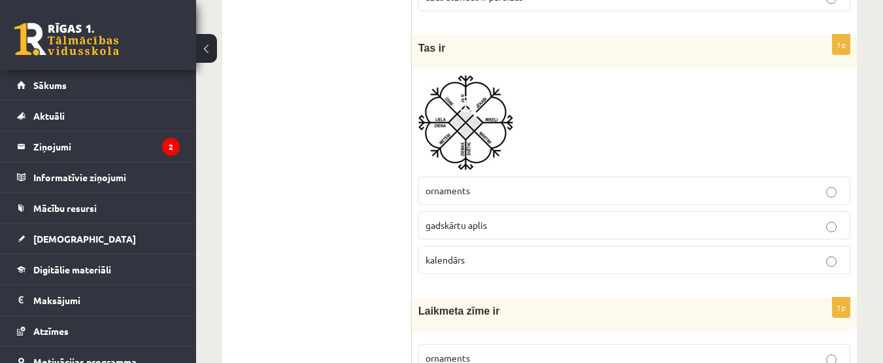
scroll to position [1265, 0]
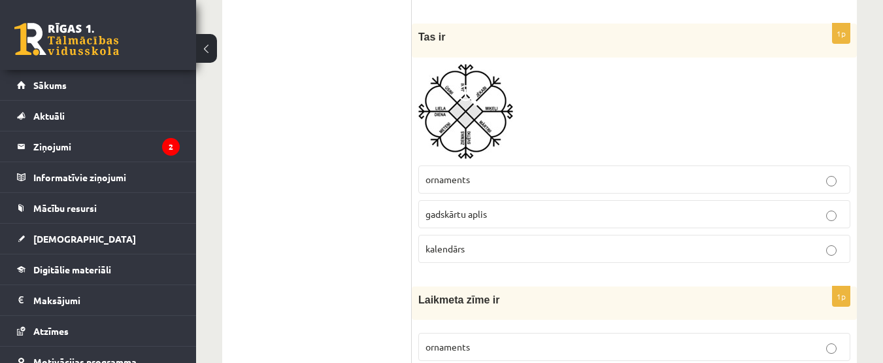
click at [812, 173] on p "ornaments" at bounding box center [635, 180] width 418 height 14
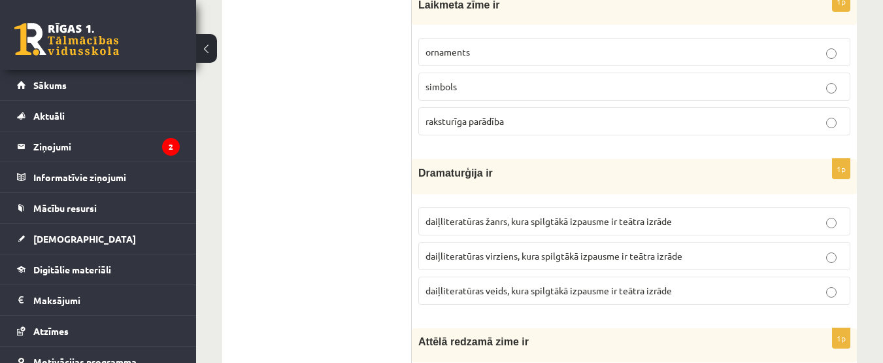
scroll to position [1538, 0]
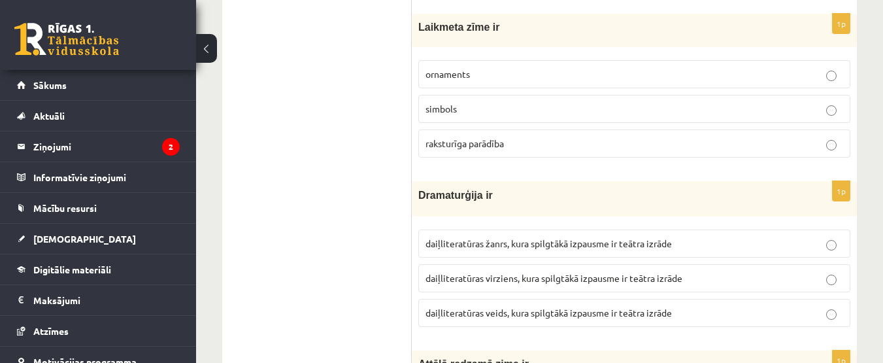
click at [822, 144] on p "raksturīga parādība" at bounding box center [635, 144] width 418 height 14
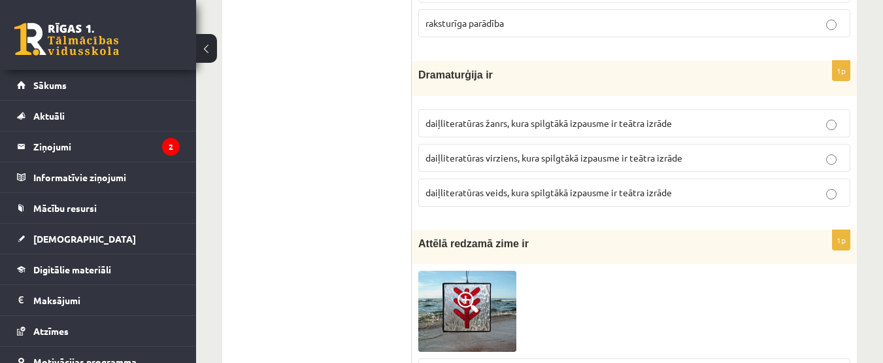
scroll to position [1680, 0]
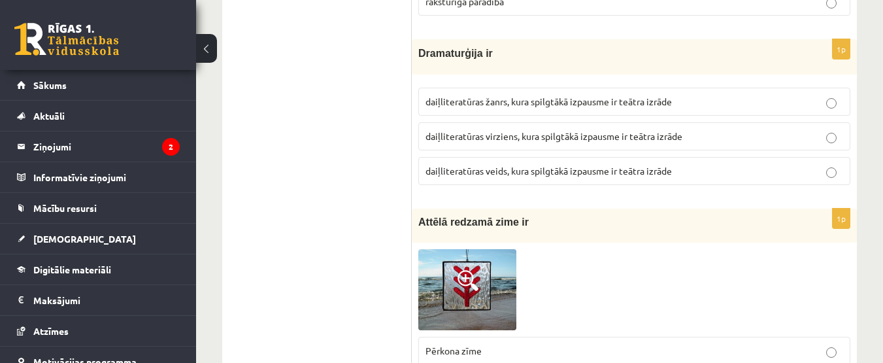
click at [754, 98] on p "daiļliteratūras žanrs, kura spilgtākā izpausme ir teātra izrāde" at bounding box center [635, 102] width 418 height 14
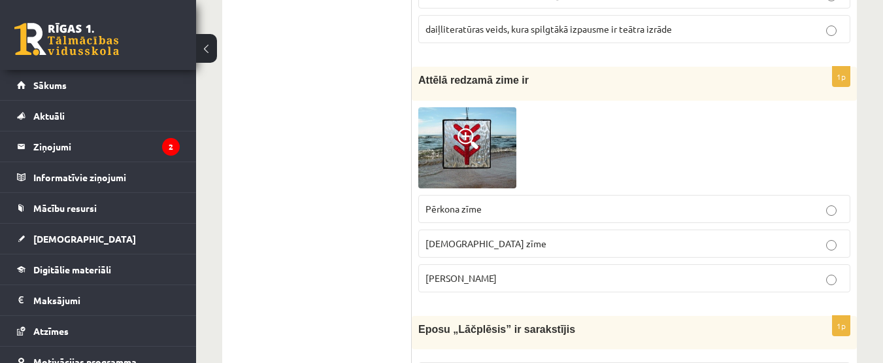
scroll to position [1844, 0]
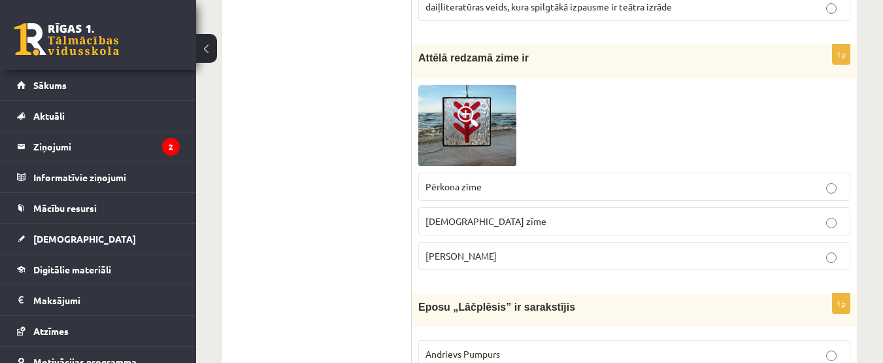
click at [463, 123] on span at bounding box center [468, 116] width 21 height 21
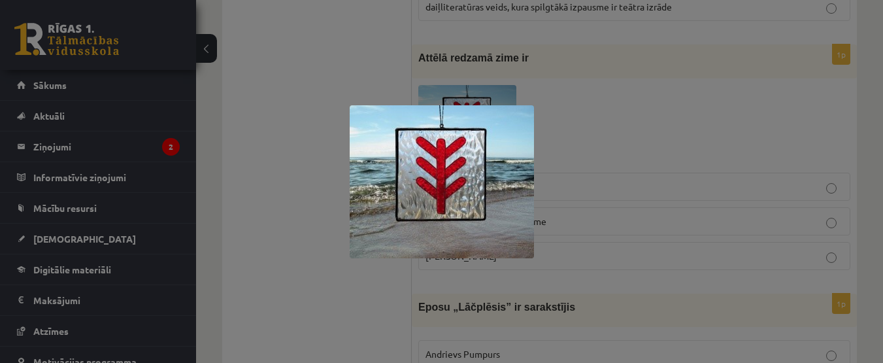
click at [543, 82] on div at bounding box center [441, 181] width 883 height 363
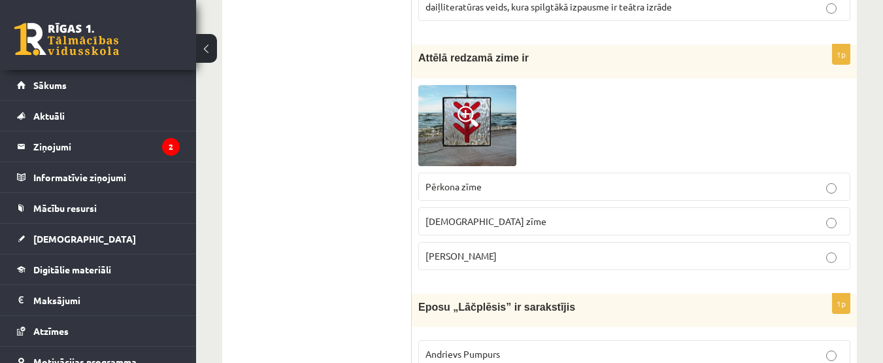
click at [467, 186] on span "Pērkona zīme" at bounding box center [454, 186] width 56 height 12
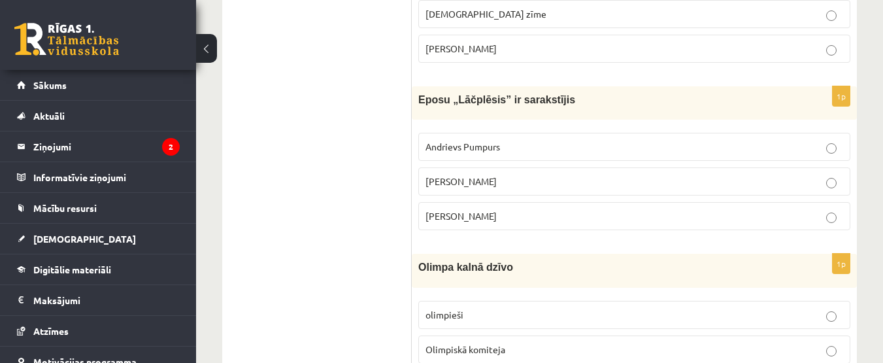
scroll to position [2062, 0]
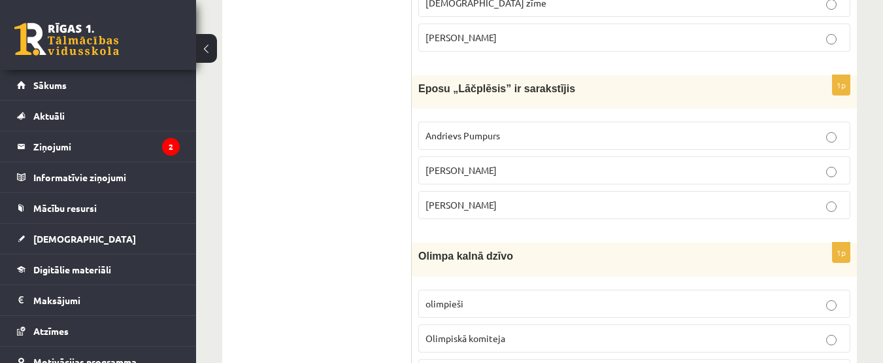
click at [556, 167] on p "Andrejs Pumpurs" at bounding box center [635, 170] width 418 height 14
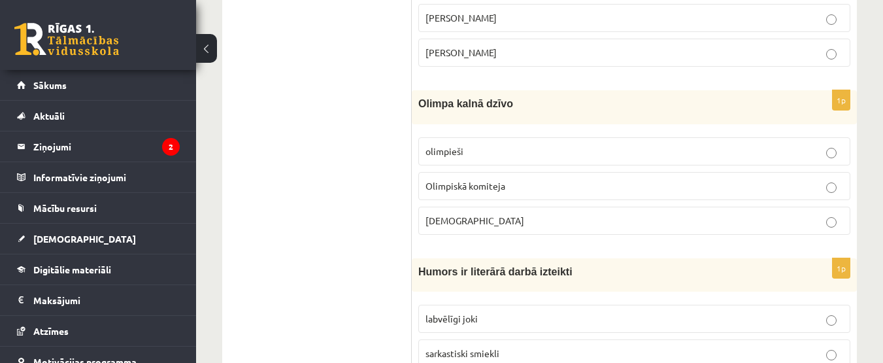
scroll to position [2226, 0]
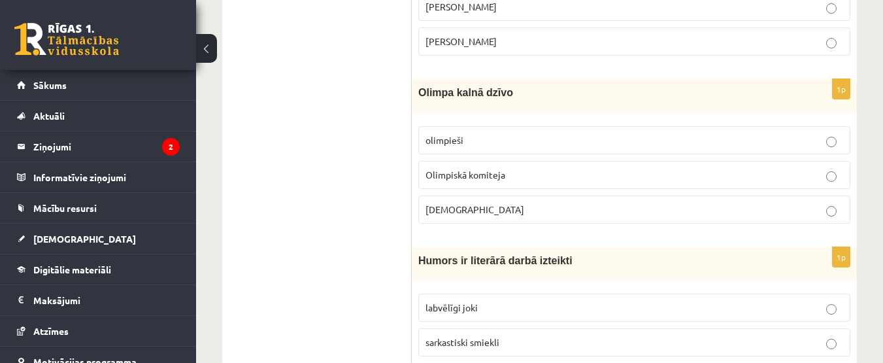
click at [718, 203] on p "Dievi" at bounding box center [635, 210] width 418 height 14
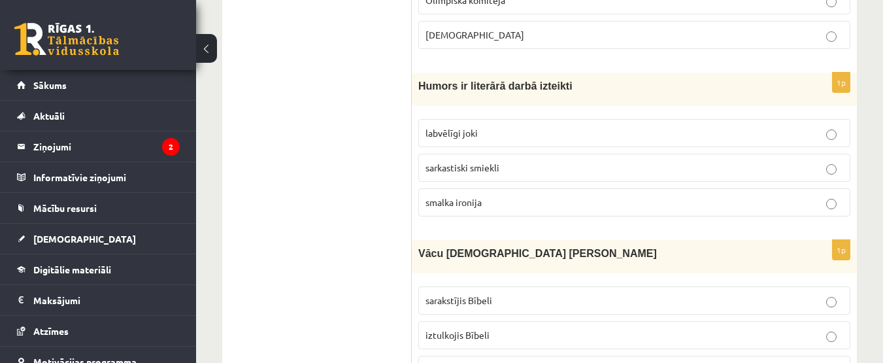
scroll to position [2389, 0]
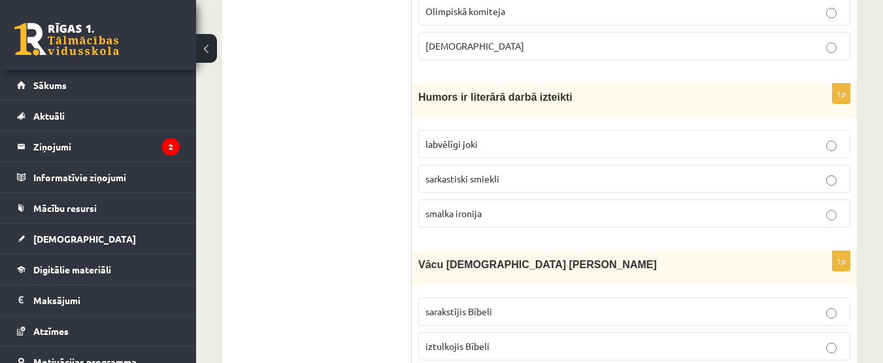
click at [524, 145] on p "labvēlīgi joki" at bounding box center [635, 144] width 418 height 14
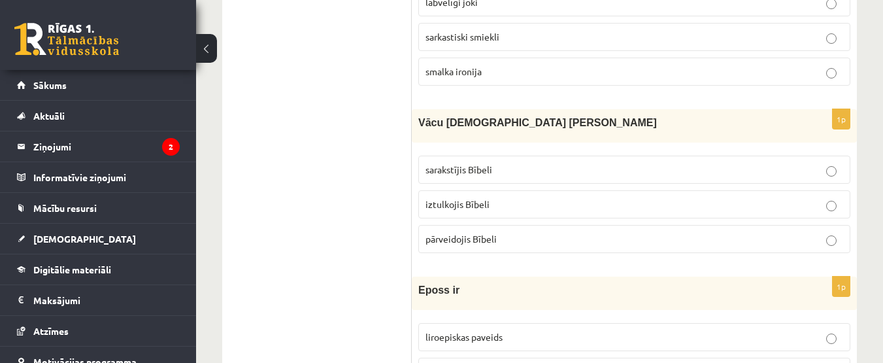
scroll to position [2542, 0]
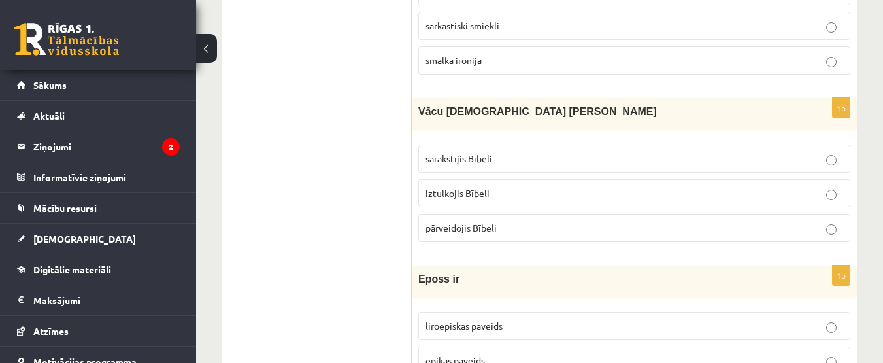
click at [607, 200] on p "iztulkojis Bībeli" at bounding box center [635, 193] width 418 height 14
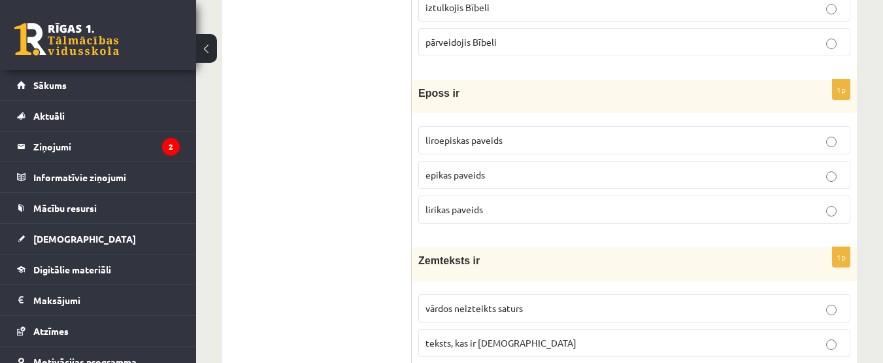
scroll to position [2749, 0]
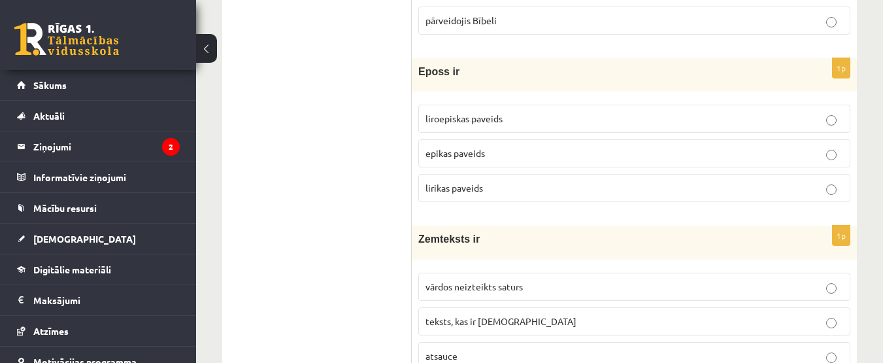
click at [620, 122] on p "liroepiskas paveids" at bounding box center [635, 119] width 418 height 14
click at [466, 190] on span "lirikas paveids" at bounding box center [455, 188] width 58 height 12
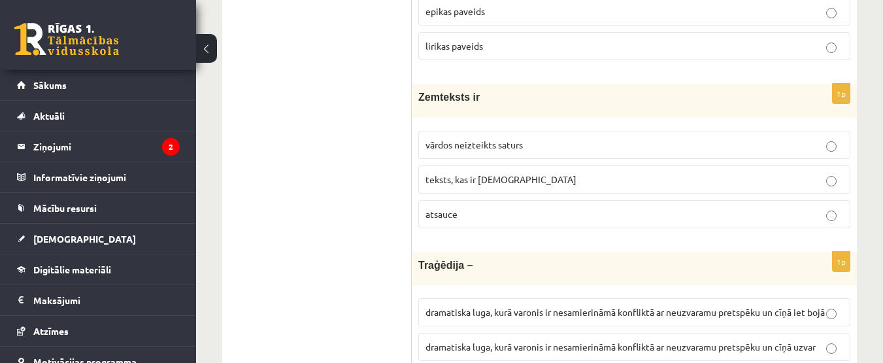
scroll to position [2881, 0]
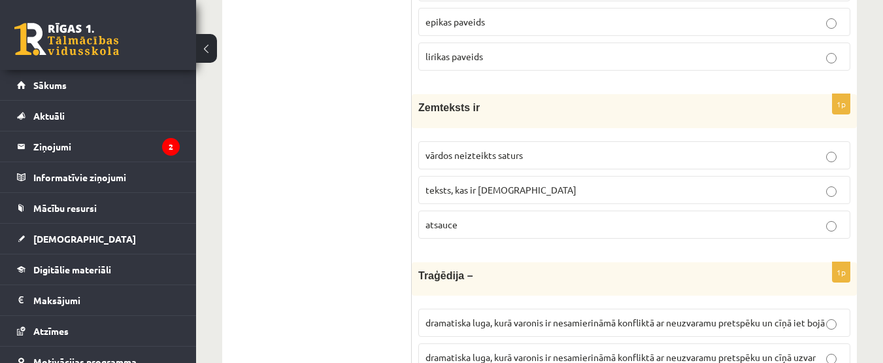
click at [533, 154] on p "vārdos neizteikts saturs" at bounding box center [635, 155] width 418 height 14
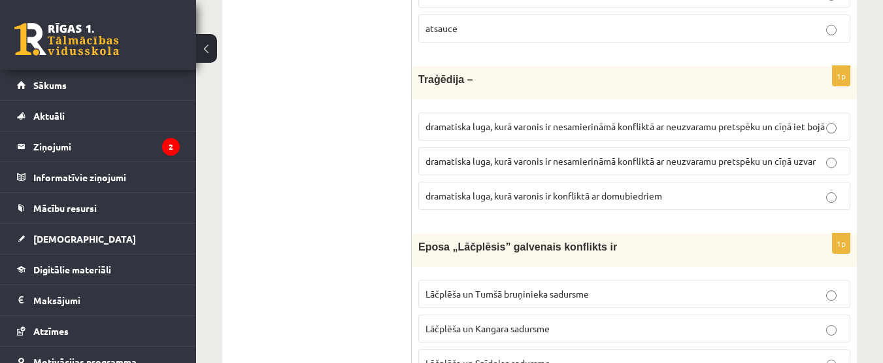
scroll to position [3088, 0]
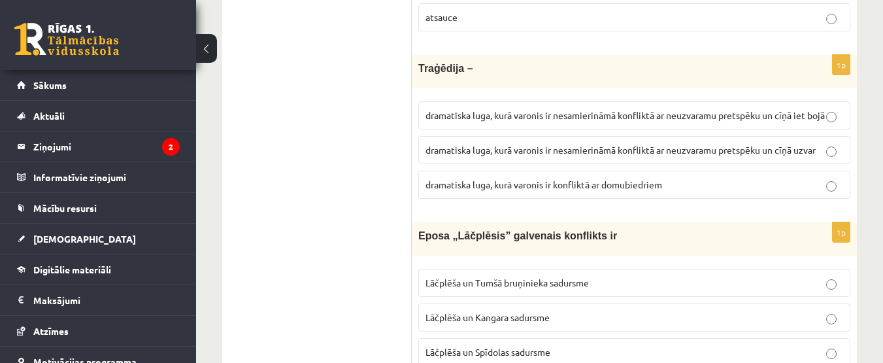
click at [825, 119] on p "dramatiska luga, kurā varonis ir nesamierināmā konfliktā ar neuzvaramu pretspēk…" at bounding box center [635, 116] width 418 height 14
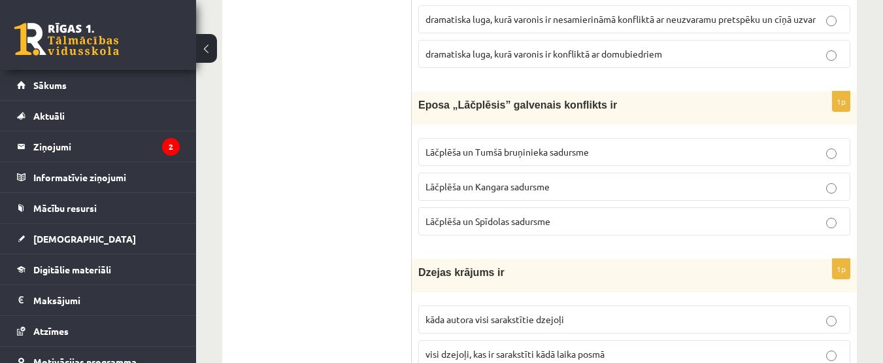
scroll to position [3230, 0]
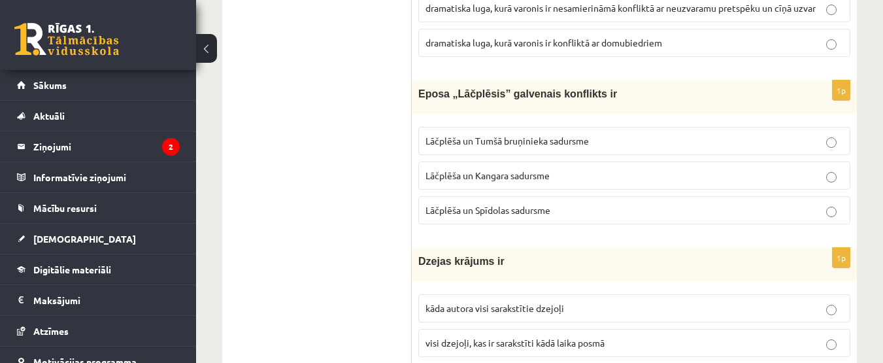
click at [737, 148] on p "Lāčplēša un Tumšā bruņinieka sadursme" at bounding box center [635, 141] width 418 height 14
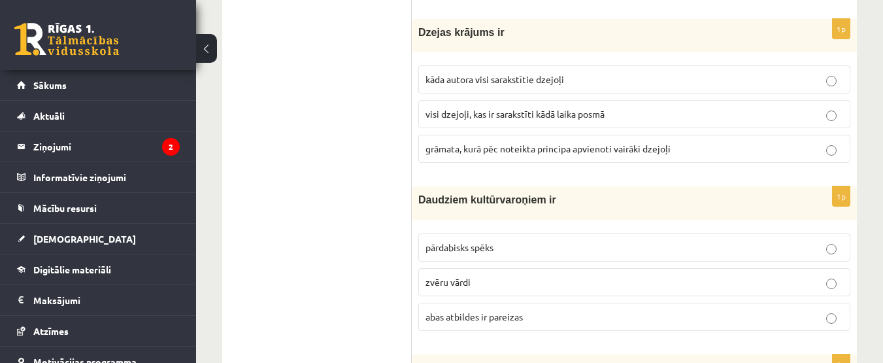
scroll to position [3470, 0]
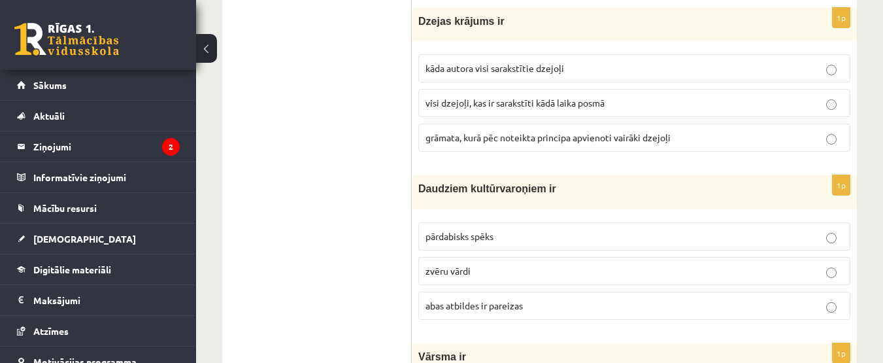
click at [621, 75] on p "kāda autora visi sarakstītie dzejoļi" at bounding box center [635, 68] width 418 height 14
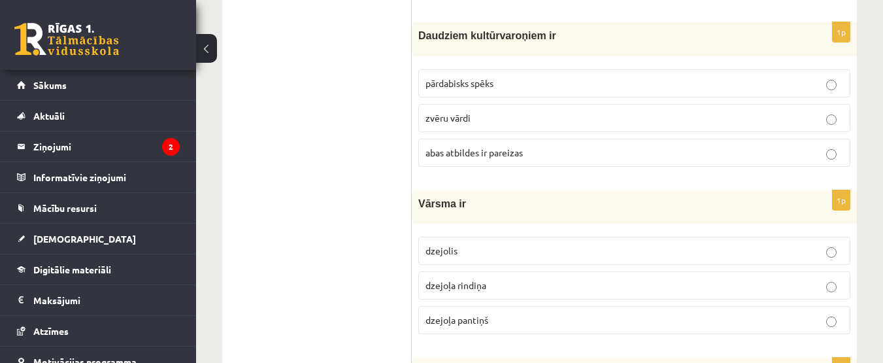
scroll to position [3633, 0]
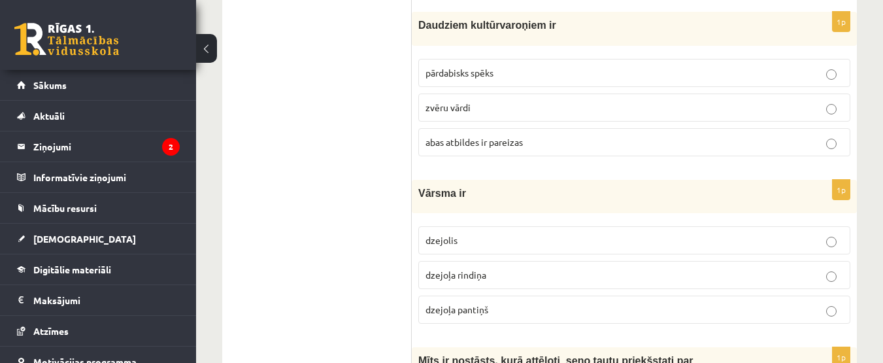
click at [831, 156] on label "abas atbildes ir pareizas" at bounding box center [634, 142] width 432 height 28
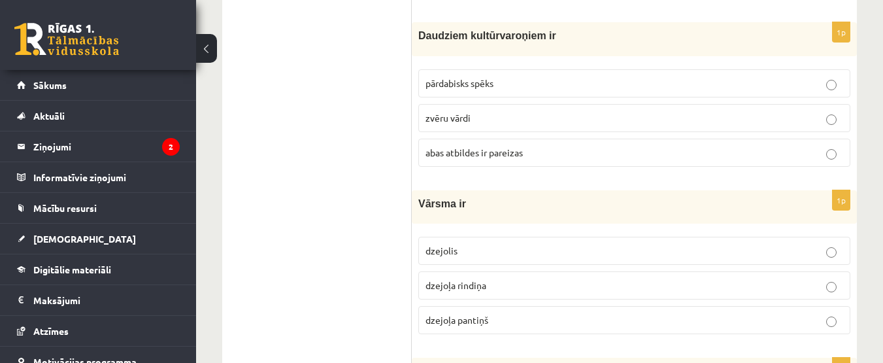
click at [801, 97] on label "pārdabisks spēks" at bounding box center [634, 83] width 432 height 28
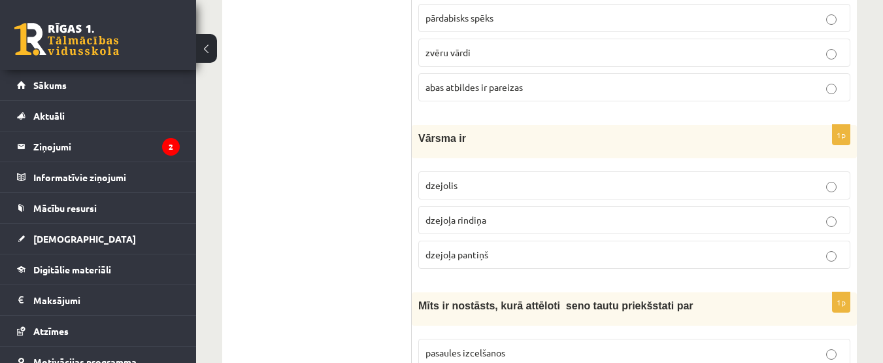
scroll to position [3677, 0]
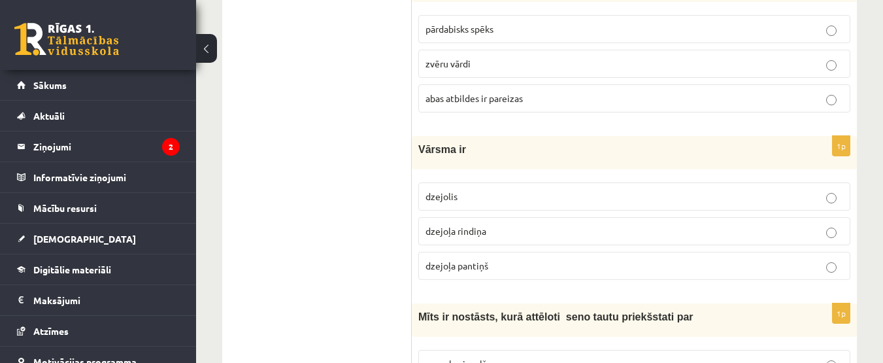
click at [838, 105] on p "abas atbildes ir pareizas" at bounding box center [635, 99] width 418 height 14
click at [794, 43] on label "pārdabisks spēks" at bounding box center [634, 29] width 432 height 28
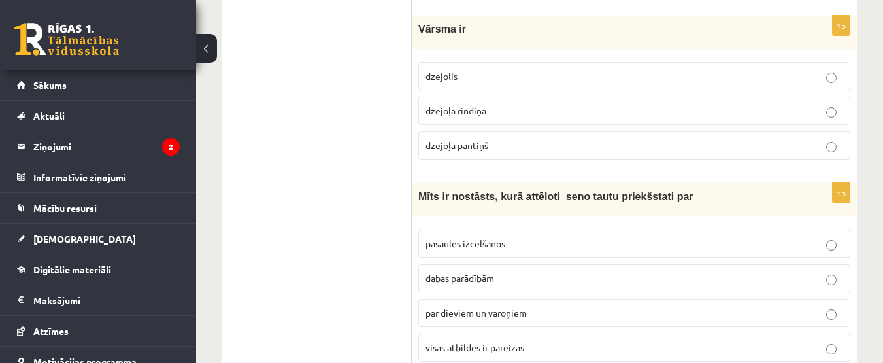
scroll to position [3830, 0]
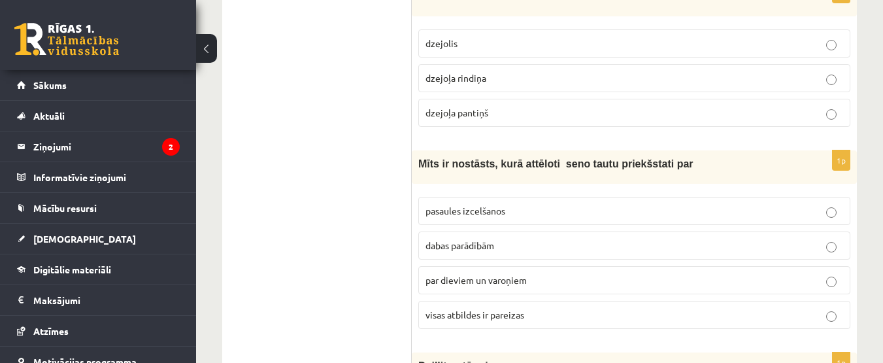
click at [703, 120] on p "dzejoļa pantiņš" at bounding box center [635, 113] width 418 height 14
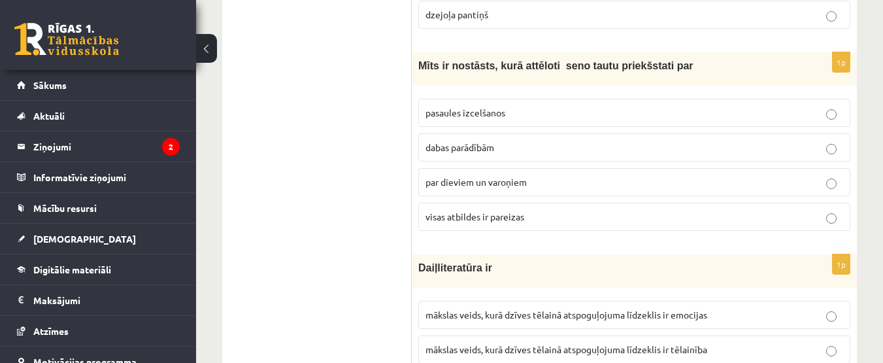
scroll to position [3939, 0]
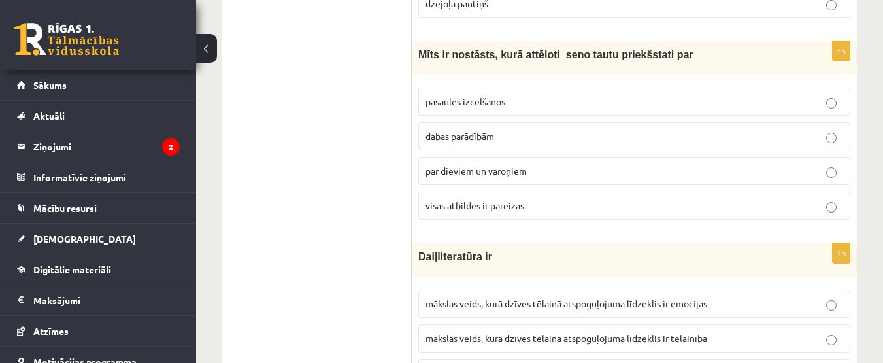
click at [824, 212] on p "visas atbildes ir pareizas" at bounding box center [635, 206] width 418 height 14
click at [730, 178] on p "par dieviem un varoņiem" at bounding box center [635, 171] width 418 height 14
click at [733, 212] on p "visas atbildes ir pareizas" at bounding box center [635, 206] width 418 height 14
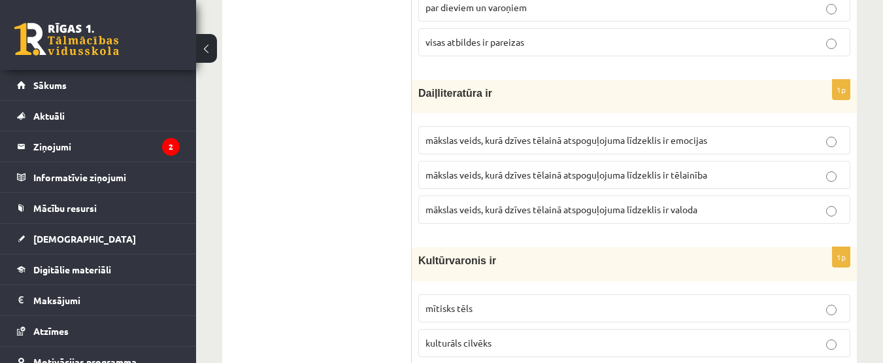
scroll to position [4113, 0]
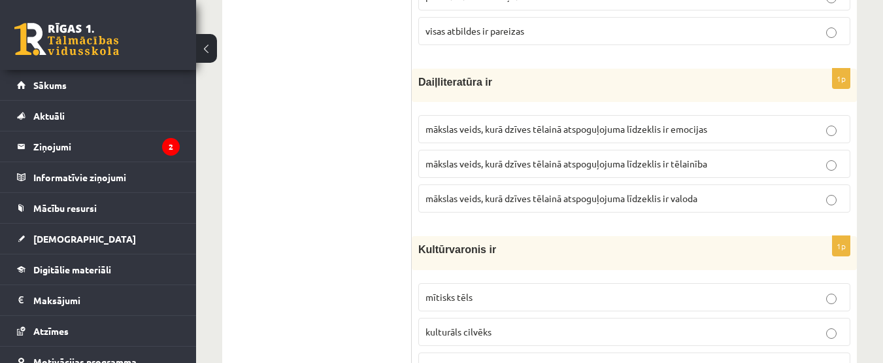
click at [660, 169] on span "mākslas veids, kurā dzīves tēlainā atspoguļojuma līdzeklis ir tēlainība" at bounding box center [567, 164] width 282 height 12
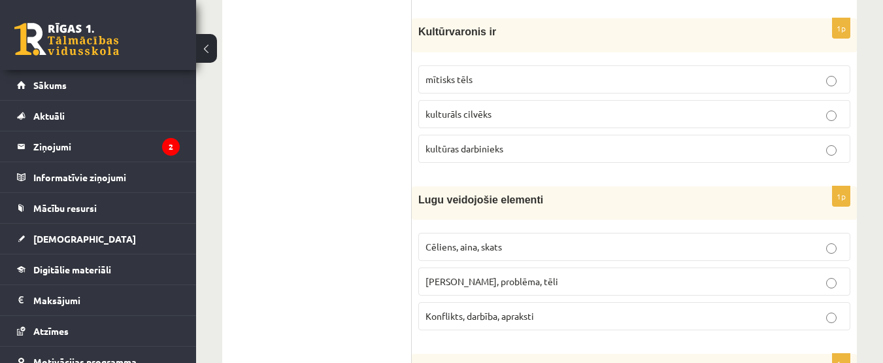
scroll to position [4342, 0]
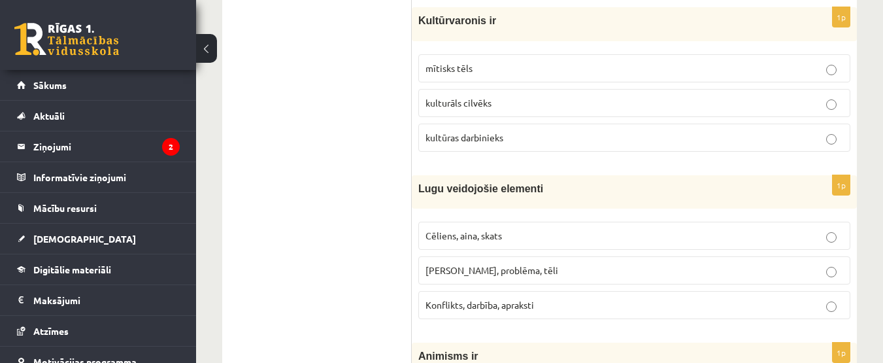
click at [719, 144] on p "kultūras darbinieks" at bounding box center [635, 138] width 418 height 14
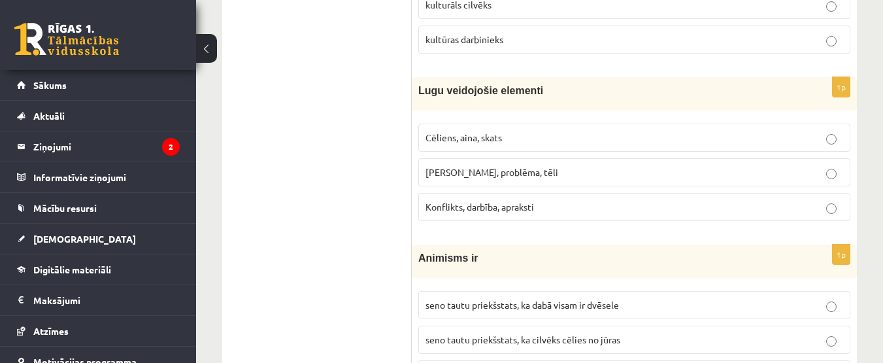
scroll to position [4397, 0]
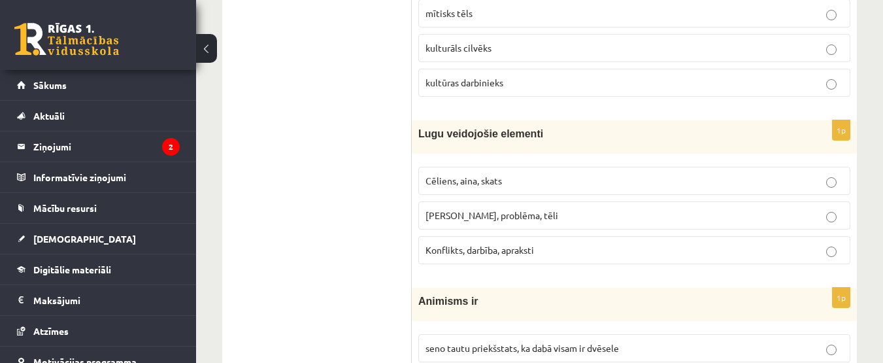
click at [748, 195] on label "Cēliens, aina, skats" at bounding box center [634, 181] width 432 height 28
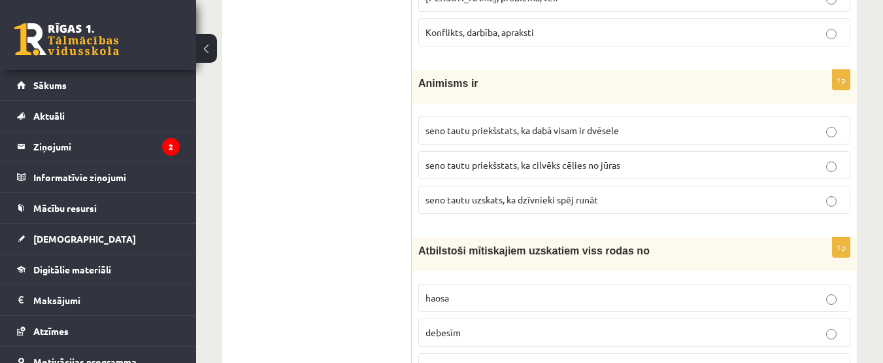
scroll to position [4626, 0]
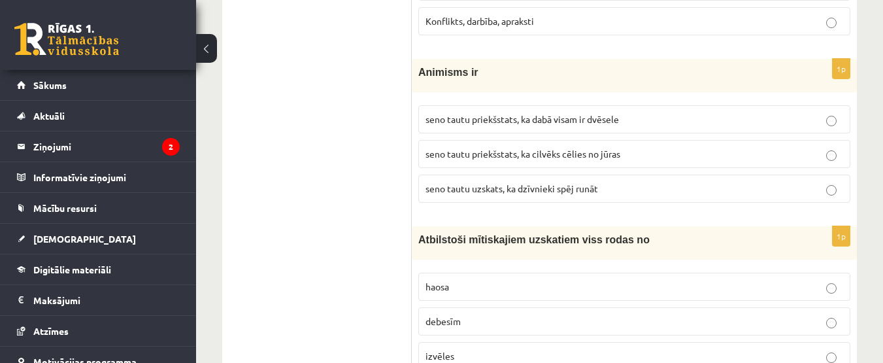
click at [690, 126] on p "seno tautu priekšstats, ka dabā visam ir dvēsele" at bounding box center [635, 119] width 418 height 14
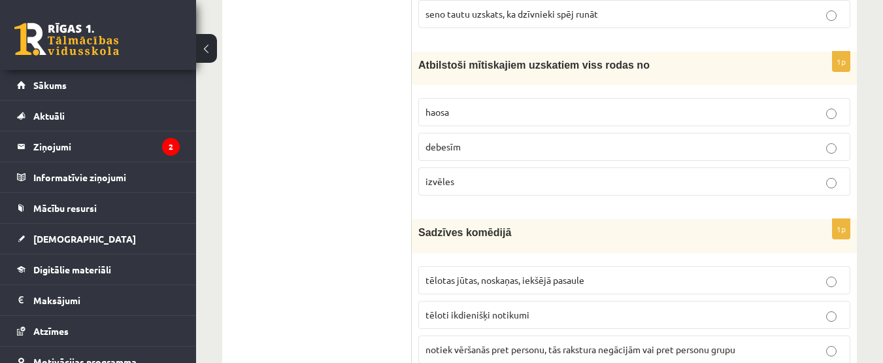
scroll to position [4811, 0]
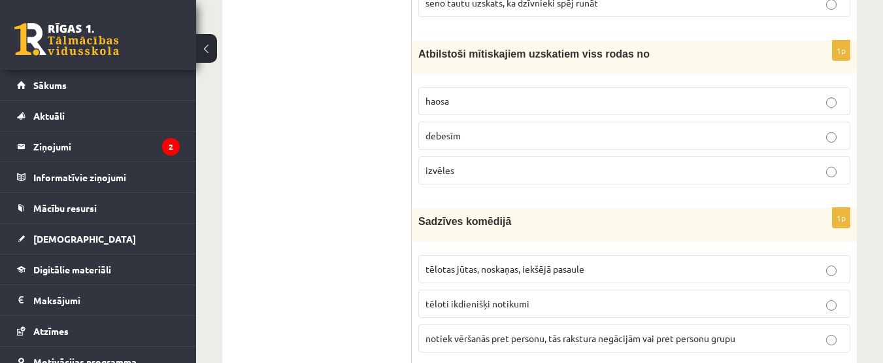
click at [627, 142] on p "debesīm" at bounding box center [635, 136] width 418 height 14
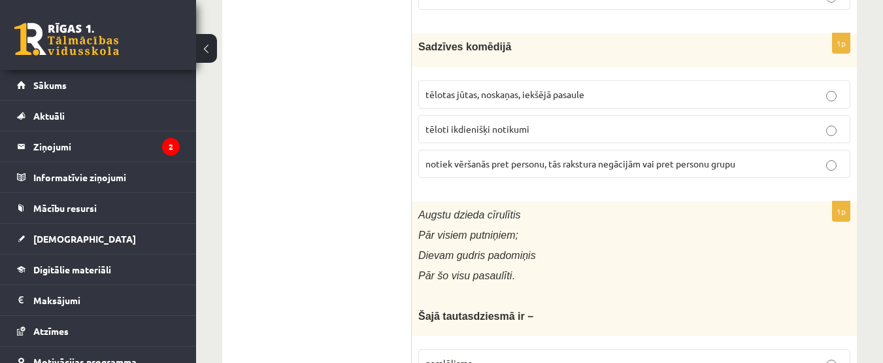
scroll to position [4997, 0]
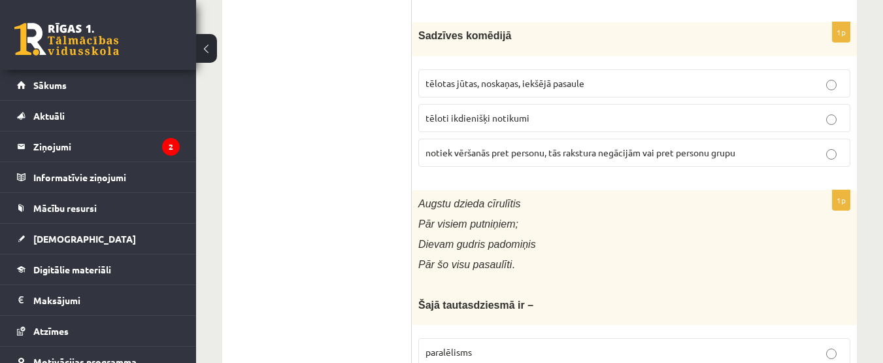
click at [573, 90] on p "tēlotas jūtas, noskaņas, iekšējā pasaule" at bounding box center [635, 83] width 418 height 14
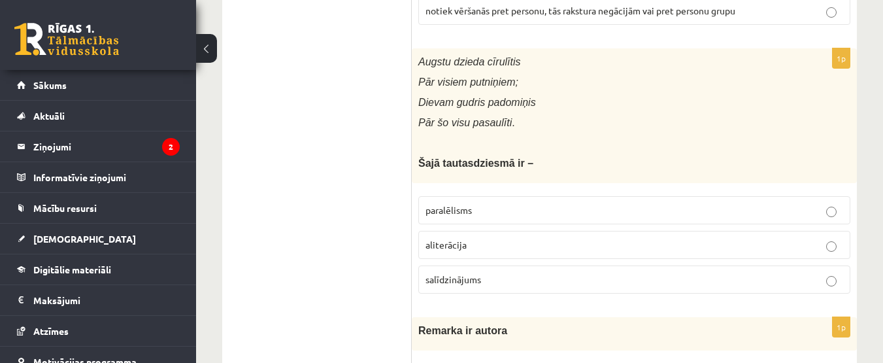
scroll to position [5160, 0]
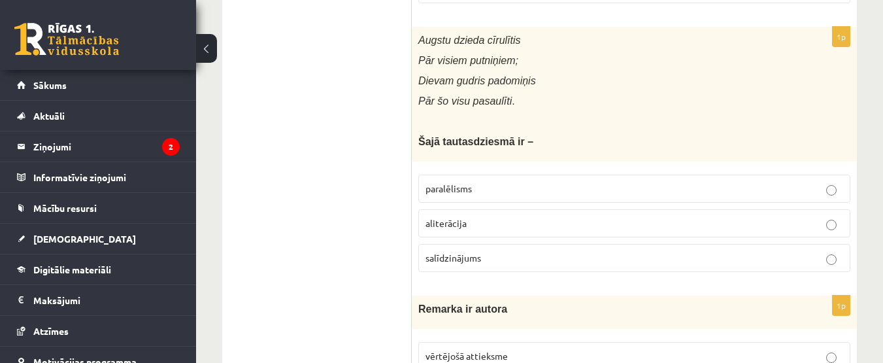
click at [557, 195] on p "paralēlisms" at bounding box center [635, 189] width 418 height 14
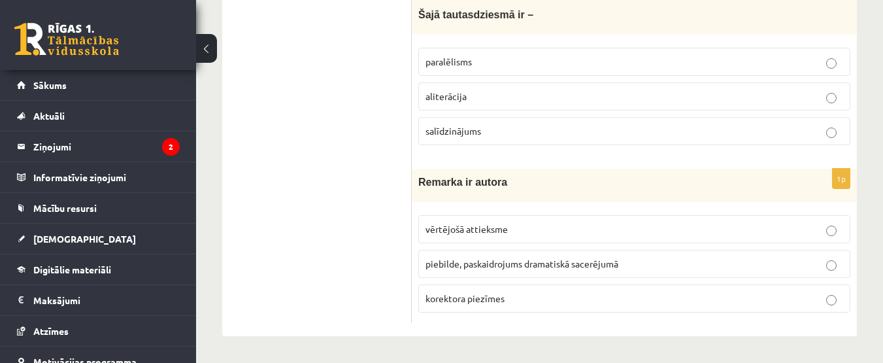
scroll to position [5302, 0]
click at [627, 265] on p "piebilde, paskaidrojums dramatiskā sacerējumā" at bounding box center [635, 264] width 418 height 14
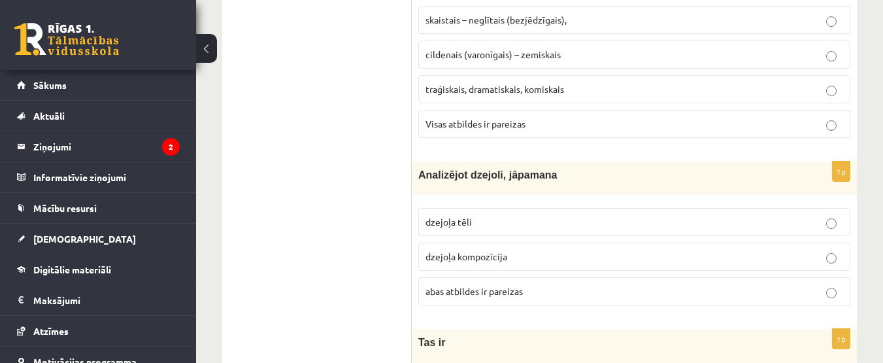
scroll to position [0, 0]
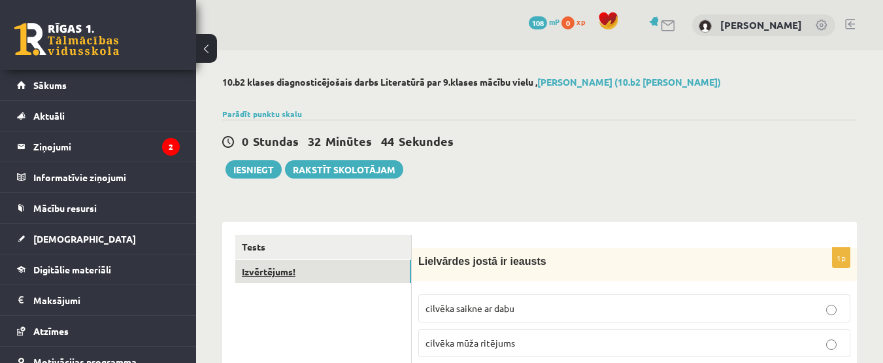
click at [369, 260] on link "Izvērtējums!" at bounding box center [323, 271] width 176 height 24
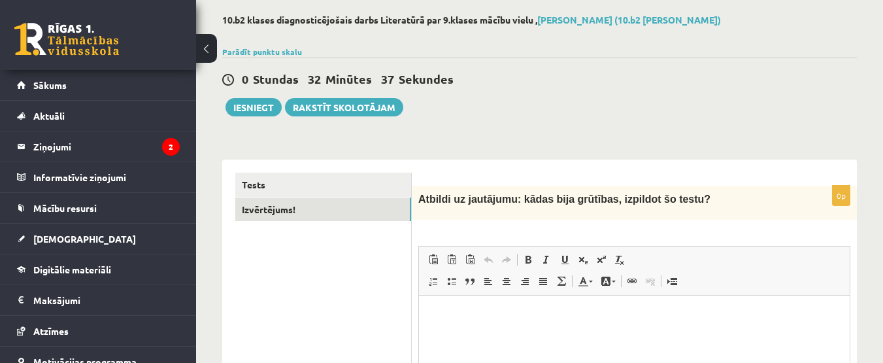
scroll to position [63, 0]
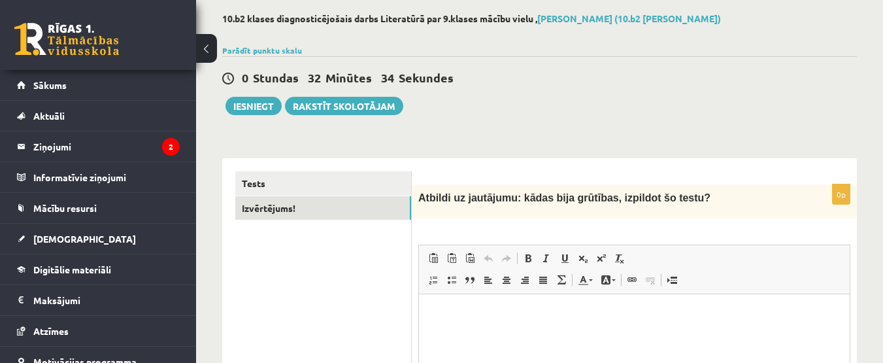
click at [550, 222] on div "0p Atbildi uz jautājumu: kādas bija grūtības, izpildot šo testu? Rich Text Edit…" at bounding box center [634, 350] width 445 height 333
click at [697, 334] on html at bounding box center [634, 314] width 431 height 40
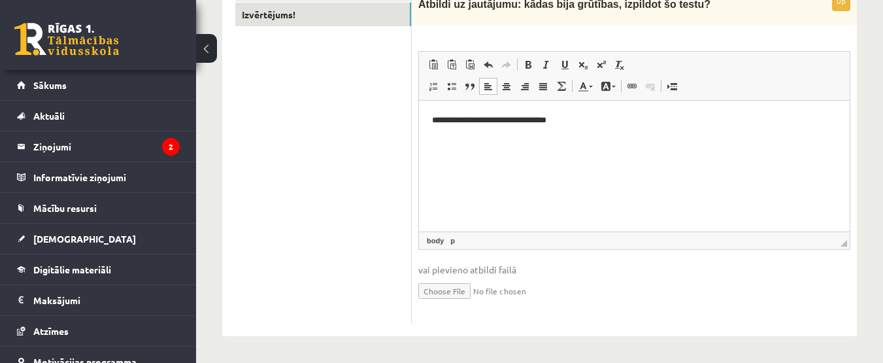
scroll to position [0, 0]
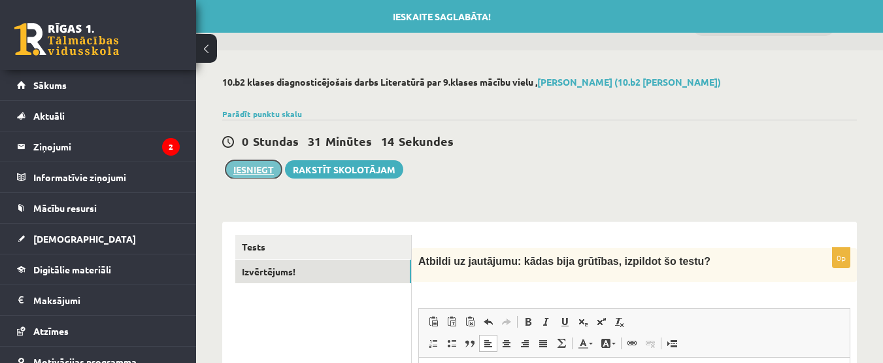
click at [265, 169] on button "Iesniegt" at bounding box center [254, 169] width 56 height 18
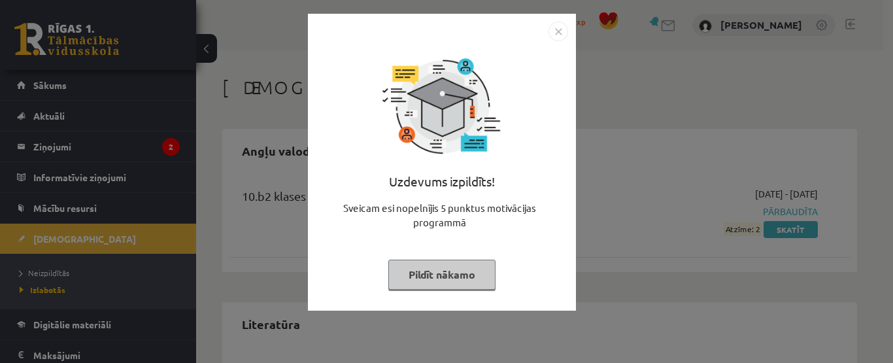
click at [473, 273] on button "Pildīt nākamo" at bounding box center [441, 274] width 107 height 30
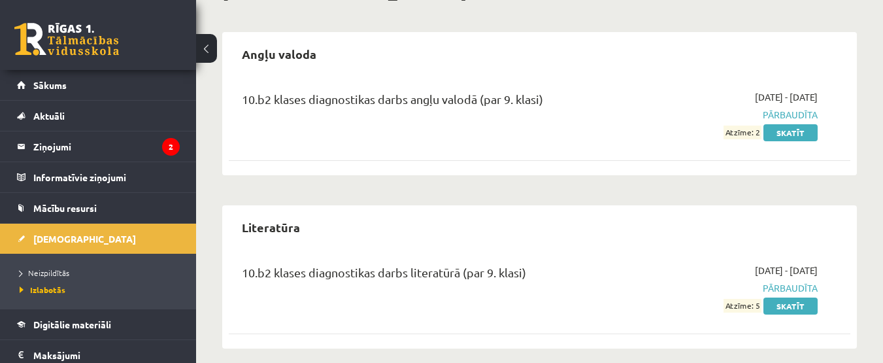
scroll to position [109, 0]
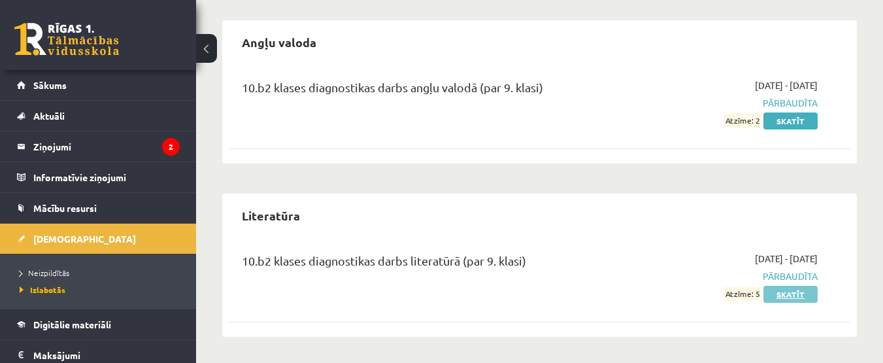
click at [798, 293] on link "Skatīt" at bounding box center [790, 294] width 54 height 17
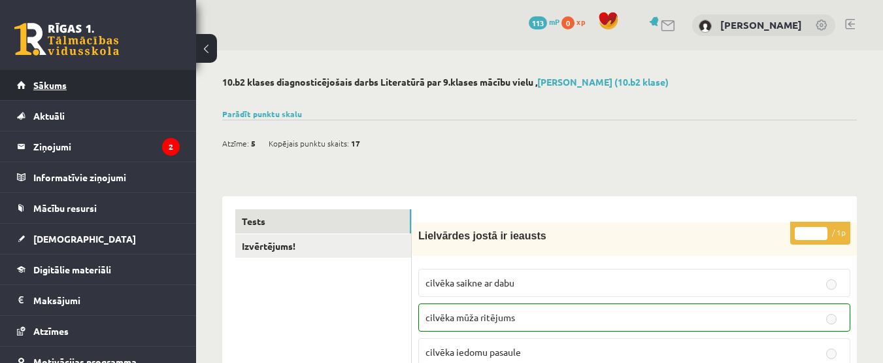
click at [127, 76] on link "Sākums" at bounding box center [98, 85] width 163 height 30
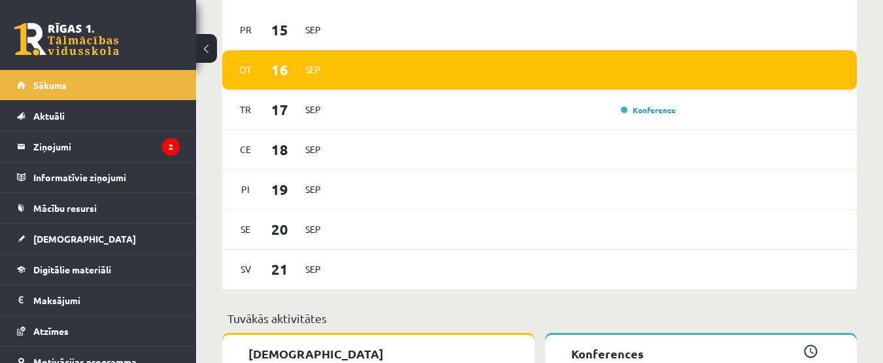
scroll to position [896, 0]
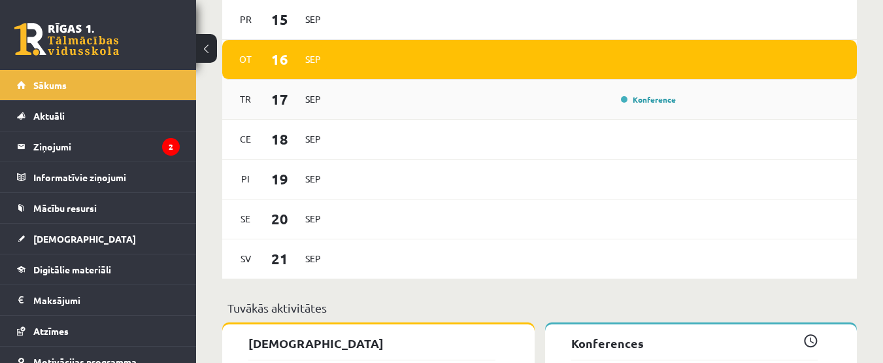
click at [690, 97] on div "[DATE] Konference" at bounding box center [539, 100] width 635 height 40
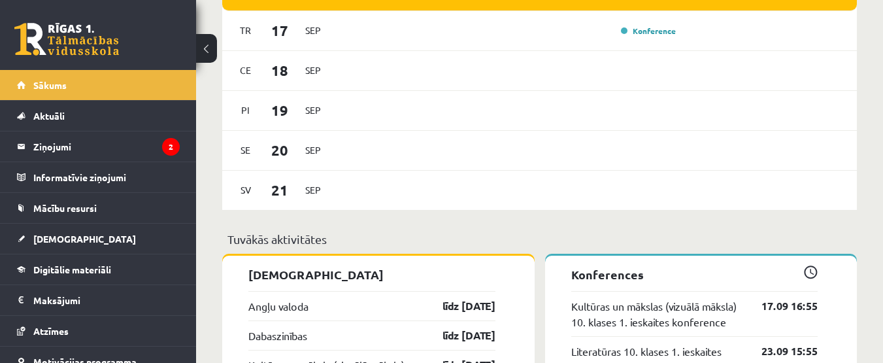
scroll to position [970, 0]
